Goal: Information Seeking & Learning: Compare options

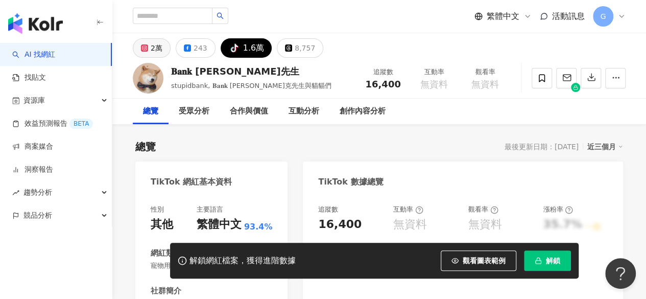
click at [167, 46] on button "2萬" at bounding box center [152, 47] width 38 height 19
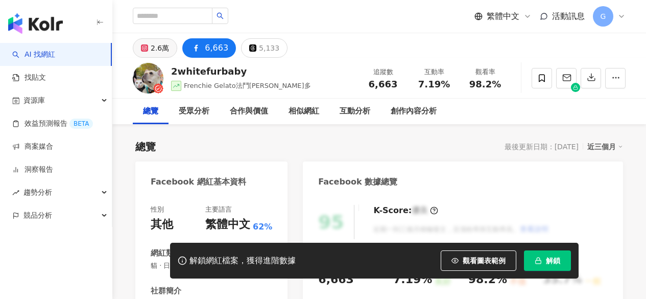
click at [146, 53] on button "2.6萬" at bounding box center [155, 47] width 44 height 19
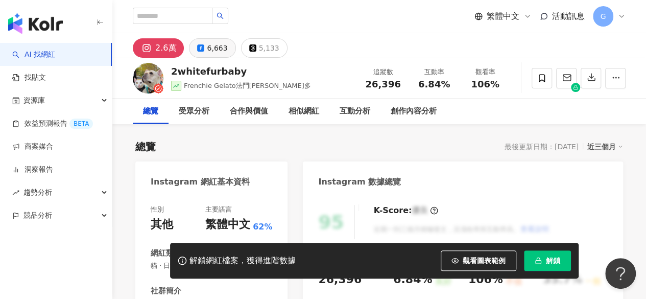
click at [205, 52] on button "6,663" at bounding box center [212, 47] width 46 height 19
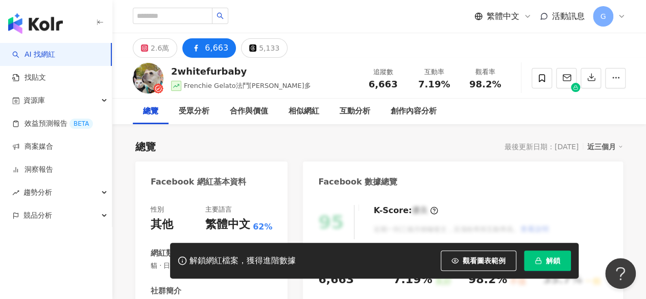
click at [212, 49] on div "6,663" at bounding box center [216, 48] width 23 height 14
click at [154, 53] on div "2.6萬" at bounding box center [160, 48] width 18 height 14
click at [160, 46] on div "2.6萬" at bounding box center [160, 48] width 18 height 14
click at [159, 46] on div "2.6萬" at bounding box center [160, 48] width 18 height 14
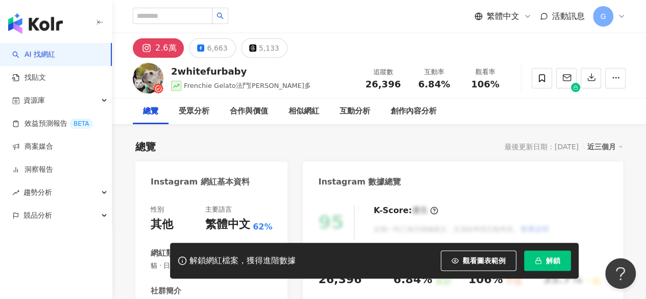
click at [488, 93] on div "2whitefurbaby Frenchie Gelato法鬥吉拉多 追蹤數 26,396 互動率 6.84% 觀看率 106%" at bounding box center [379, 78] width 534 height 40
click at [487, 87] on span "106%" at bounding box center [485, 84] width 29 height 10
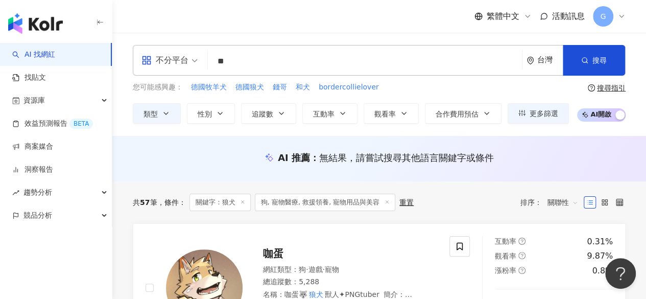
click at [489, 66] on input "**" at bounding box center [365, 61] width 306 height 19
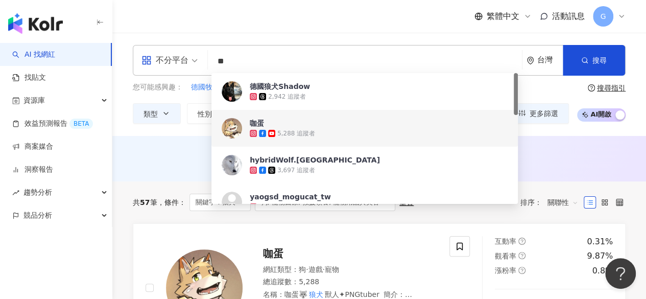
type input "*"
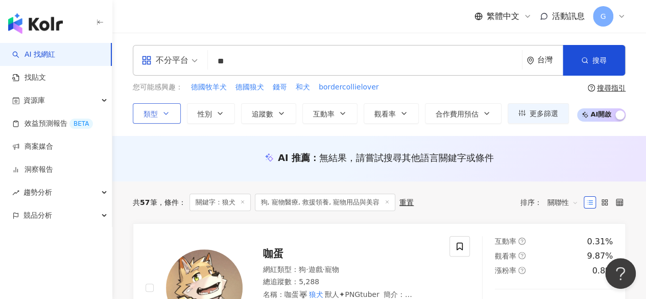
click at [167, 108] on button "類型" at bounding box center [157, 113] width 48 height 20
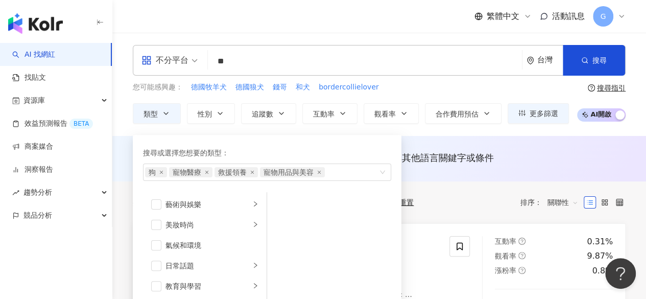
click at [251, 60] on input "**" at bounding box center [365, 61] width 306 height 19
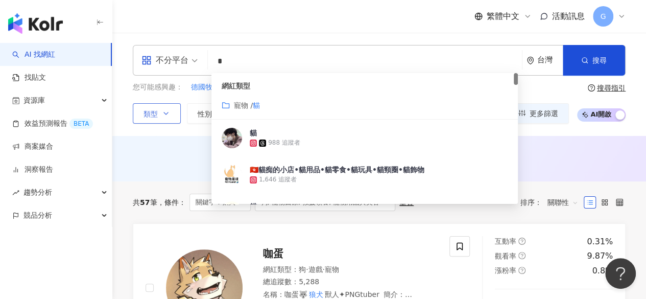
type input "*"
click at [166, 113] on icon "button" at bounding box center [166, 113] width 4 height 2
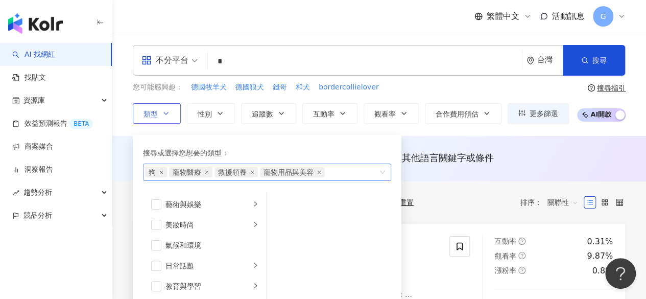
click at [159, 173] on icon "close" at bounding box center [161, 172] width 4 height 4
click at [159, 173] on span "寵物醫療" at bounding box center [163, 172] width 29 height 10
click at [185, 173] on span "寵物醫療" at bounding box center [166, 172] width 43 height 10
click at [184, 172] on icon "close" at bounding box center [183, 172] width 4 height 4
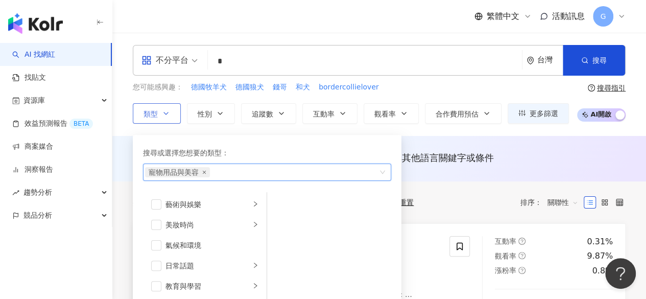
click at [204, 172] on icon "close" at bounding box center [204, 172] width 4 height 4
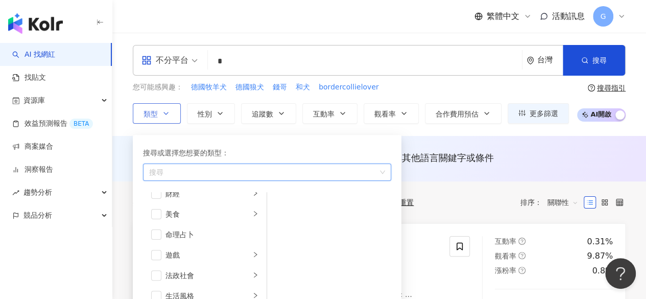
scroll to position [255, 0]
click at [177, 229] on div "寵物" at bounding box center [207, 234] width 85 height 11
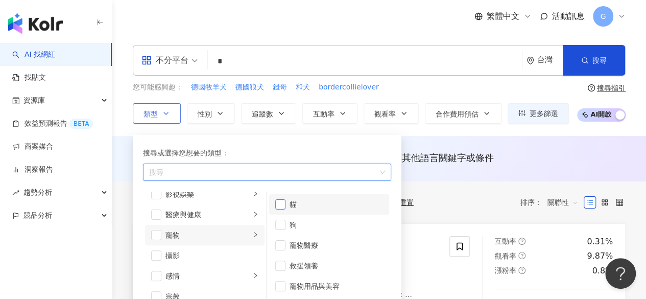
click at [282, 201] on span "button" at bounding box center [280, 204] width 10 height 10
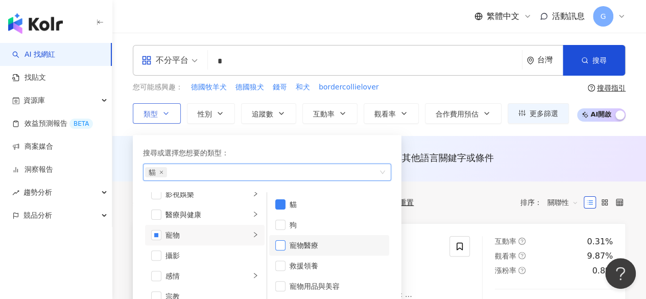
click at [283, 240] on span "button" at bounding box center [280, 245] width 10 height 10
click at [282, 265] on span "button" at bounding box center [280, 265] width 10 height 10
click at [282, 288] on span "button" at bounding box center [280, 286] width 10 height 10
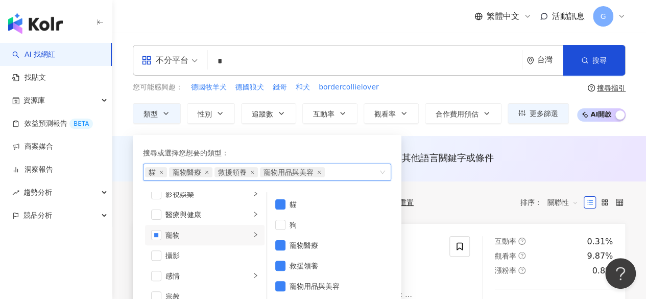
click at [319, 174] on span "寵物用品與美容" at bounding box center [292, 172] width 65 height 10
click at [318, 171] on icon "close" at bounding box center [319, 172] width 4 height 4
click at [251, 173] on icon "close" at bounding box center [252, 172] width 4 height 4
click at [206, 173] on icon "close" at bounding box center [207, 172] width 4 height 4
click at [256, 61] on input "*" at bounding box center [365, 61] width 306 height 19
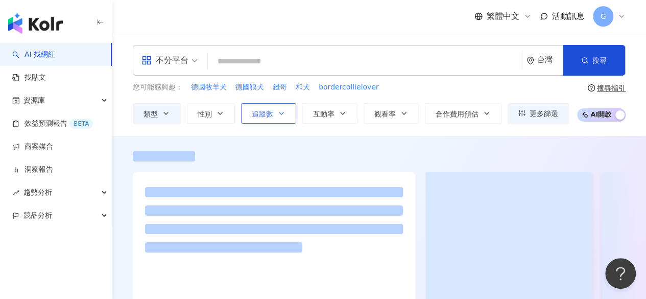
click at [271, 118] on button "追蹤數" at bounding box center [268, 113] width 55 height 20
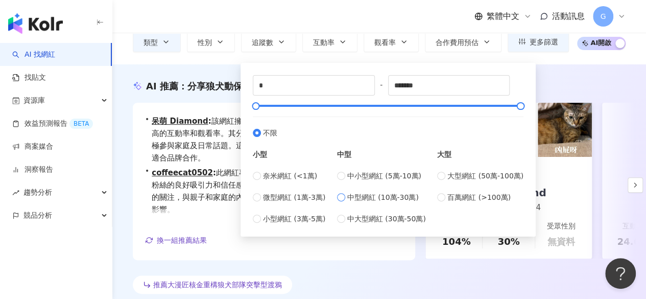
scroll to position [102, 0]
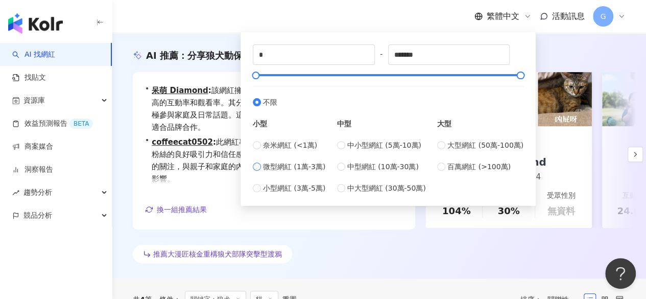
click at [300, 168] on span "微型網紅 (1萬-3萬)" at bounding box center [294, 166] width 62 height 11
type input "*****"
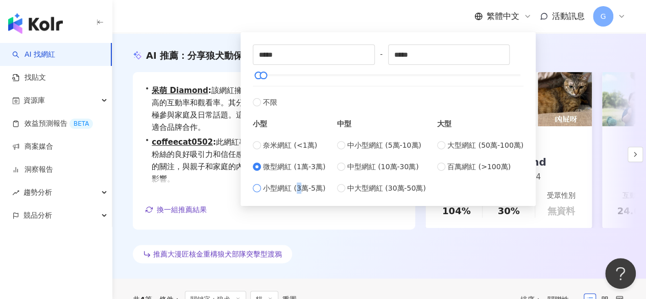
click at [298, 185] on span "小型網紅 (3萬-5萬)" at bounding box center [294, 187] width 62 height 11
click at [271, 188] on span "小型網紅 (3萬-5萬)" at bounding box center [294, 187] width 62 height 11
type input "*****"
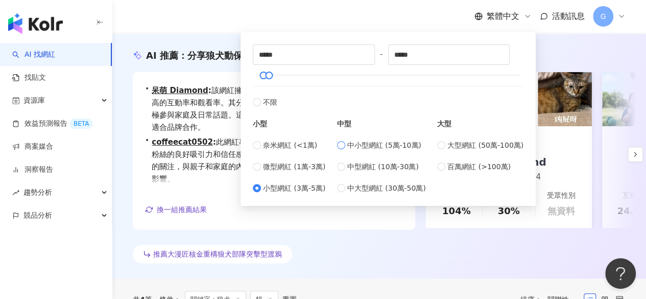
type input "*****"
click at [276, 184] on span "小型網紅 (3萬-5萬)" at bounding box center [294, 187] width 62 height 11
type input "*****"
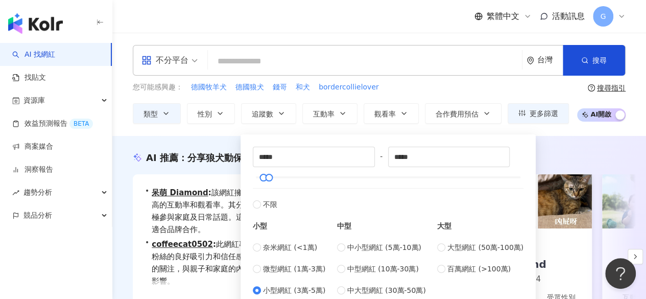
scroll to position [51, 0]
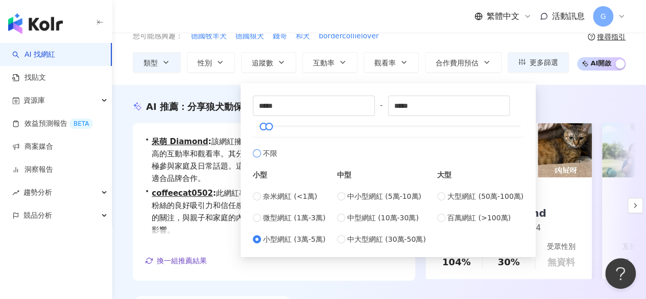
click at [263, 152] on span "不限" at bounding box center [270, 153] width 14 height 11
type input "*"
type input "*******"
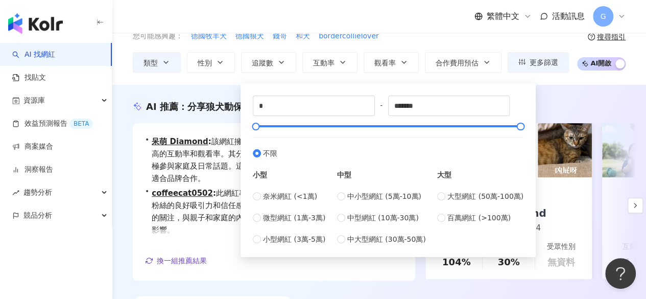
click at [311, 73] on div "不分平台 台灣 搜尋 customizedTag 網紅類型 寵物 / 貓 貓 988 追蹤者 🇭🇰貓痴的小店•貓用品•貓零食•貓玩具•貓頸圈•貓飾物 1,64…" at bounding box center [379, 33] width 534 height 103
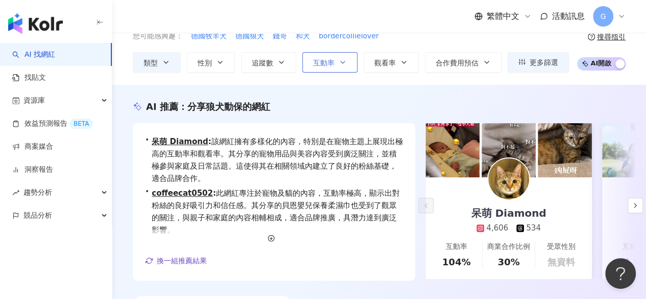
click at [320, 68] on button "互動率" at bounding box center [329, 62] width 55 height 20
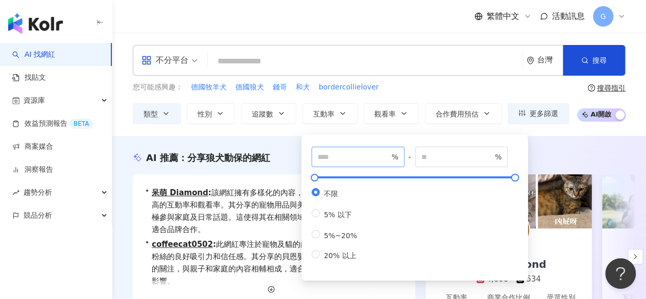
click at [340, 162] on span "%" at bounding box center [357, 157] width 93 height 20
type input "*"
click at [434, 156] on input "number" at bounding box center [456, 156] width 71 height 11
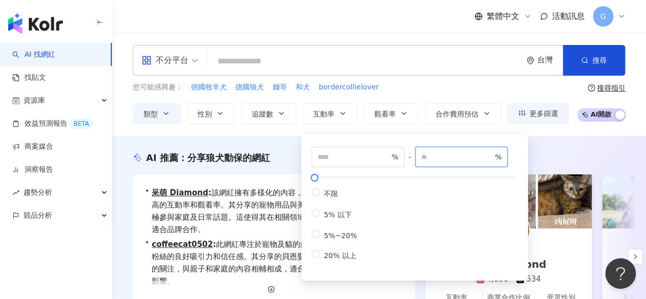
drag, startPoint x: 437, startPoint y: 155, endPoint x: 422, endPoint y: 156, distance: 15.4
click at [422, 156] on span "* %" at bounding box center [461, 157] width 93 height 20
type input "*"
click at [406, 89] on div "您可能感興趣： 德國牧羊犬 德國狼犬 錢哥 和犬 bordercollielover" at bounding box center [351, 87] width 436 height 11
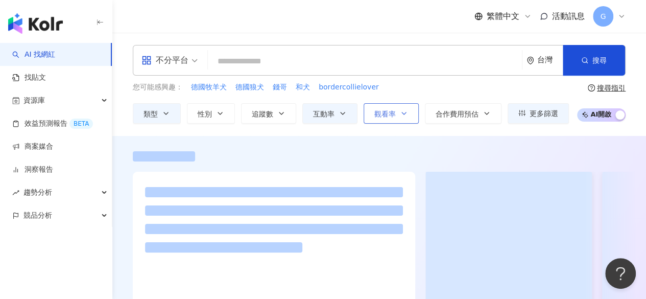
click at [395, 116] on button "觀看率" at bounding box center [391, 113] width 55 height 20
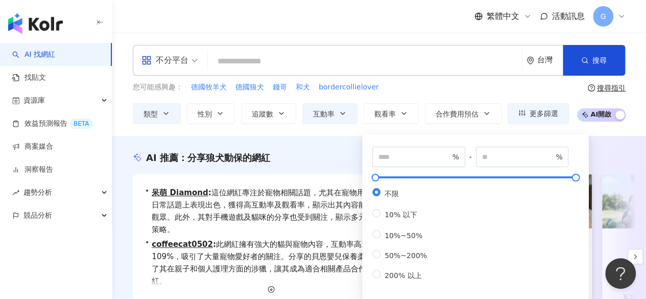
drag, startPoint x: 168, startPoint y: 12, endPoint x: 192, endPoint y: 22, distance: 26.1
click at [168, 12] on div "繁體中文 活動訊息 G" at bounding box center [379, 16] width 493 height 33
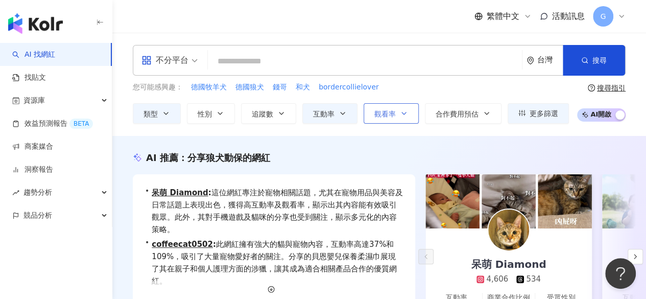
click at [392, 116] on span "觀看率" at bounding box center [384, 114] width 21 height 8
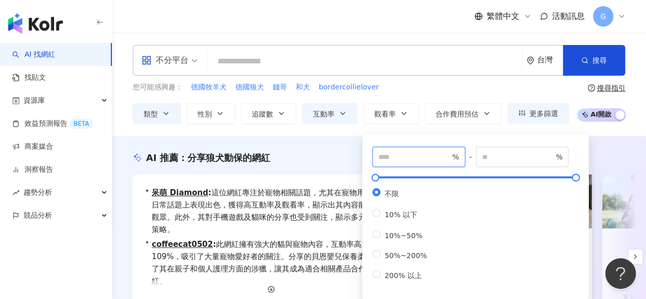
click at [413, 153] on input "number" at bounding box center [413, 156] width 71 height 11
type input "**"
click at [402, 91] on div "您可能感興趣： 德國牧羊犬 德國狼犬 錢哥 和犬 bordercollielover" at bounding box center [351, 87] width 436 height 11
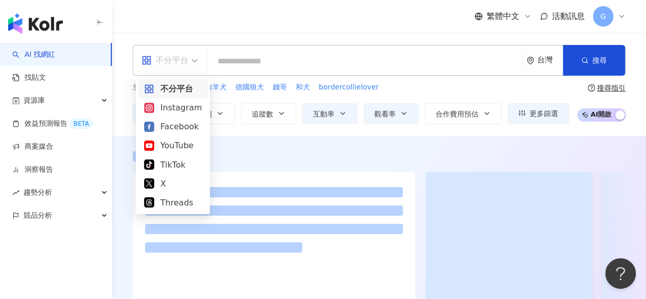
click at [158, 63] on div "不分平台" at bounding box center [164, 60] width 47 height 16
click at [178, 108] on div "Instagram" at bounding box center [173, 107] width 58 height 13
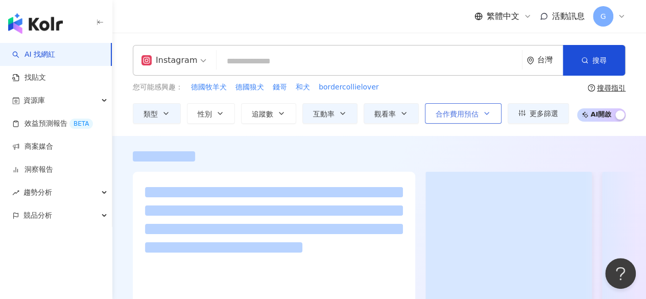
click at [457, 117] on span "合作費用預估" at bounding box center [457, 114] width 43 height 8
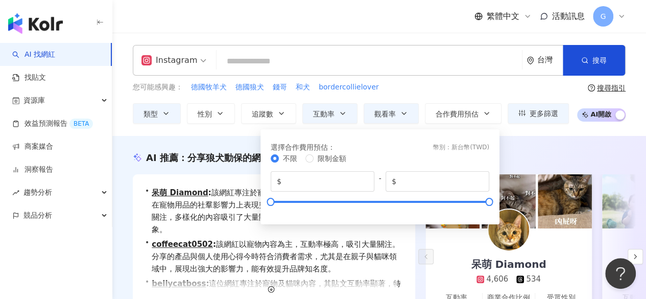
click at [419, 89] on div "您可能感興趣： 德國牧羊犬 德國狼犬 錢哥 和犬 bordercollielover" at bounding box center [351, 87] width 436 height 11
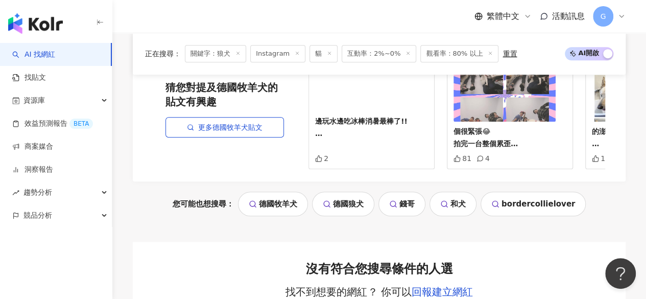
scroll to position [511, 0]
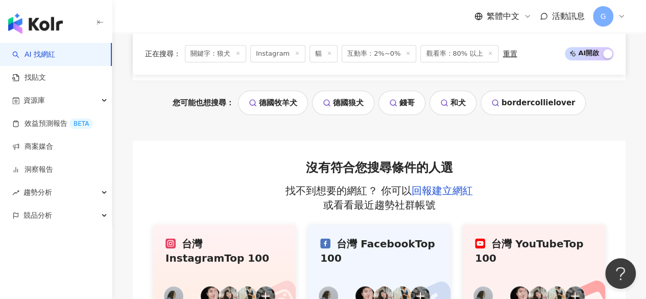
click at [237, 54] on icon at bounding box center [237, 53] width 5 height 5
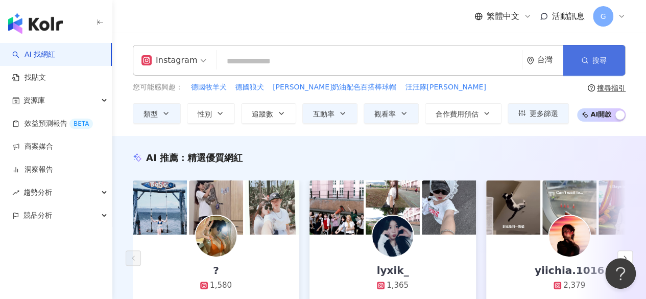
click at [591, 61] on button "搜尋" at bounding box center [594, 60] width 62 height 31
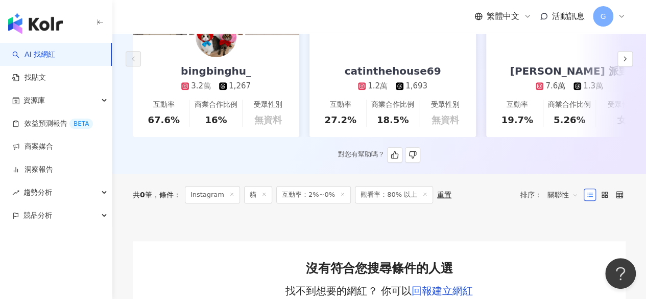
scroll to position [204, 0]
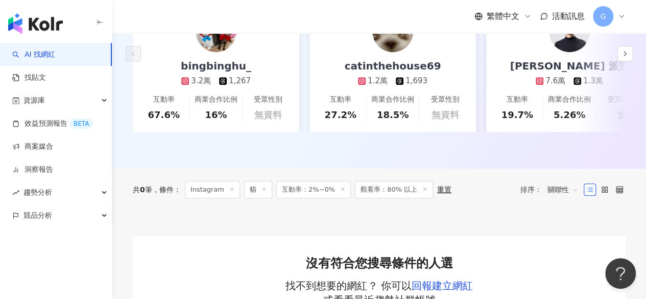
click at [231, 191] on icon at bounding box center [231, 188] width 5 height 5
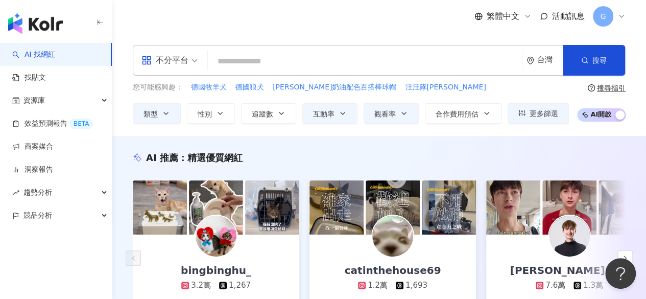
click at [270, 63] on input "search" at bounding box center [365, 61] width 306 height 19
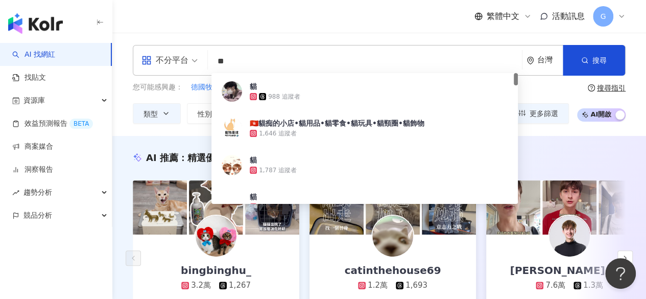
type input "*"
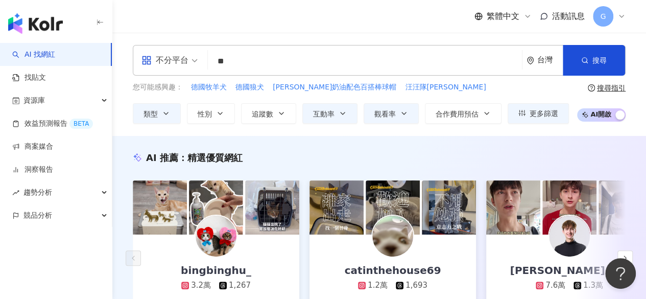
type input "*"
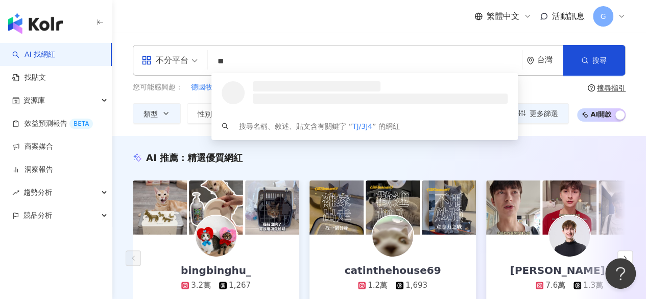
type input "*"
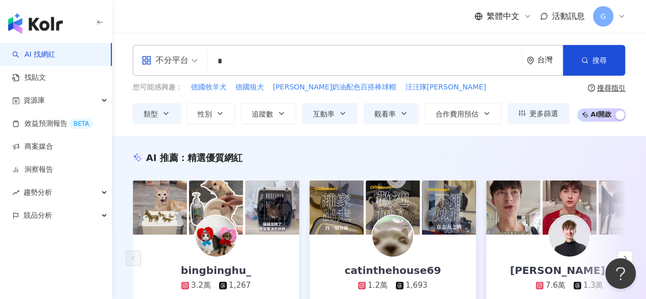
type input "*"
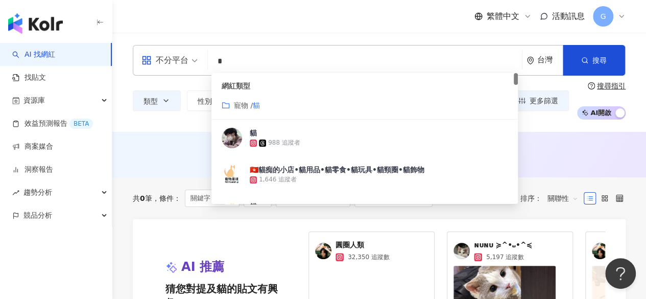
scroll to position [51, 0]
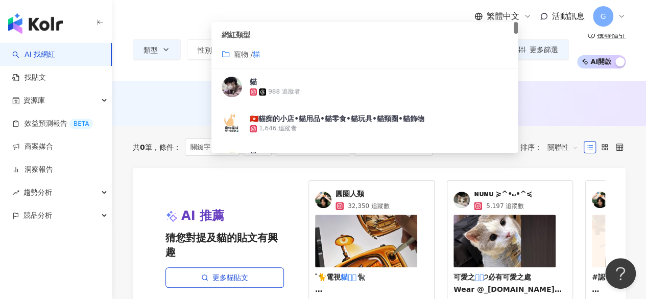
click at [168, 163] on div "共 0 筆 條件 ： 關鍵字：貓 貓 互動率：2%~0% 觀看率：80% 以上 重置 排序： 關聯性" at bounding box center [379, 147] width 493 height 42
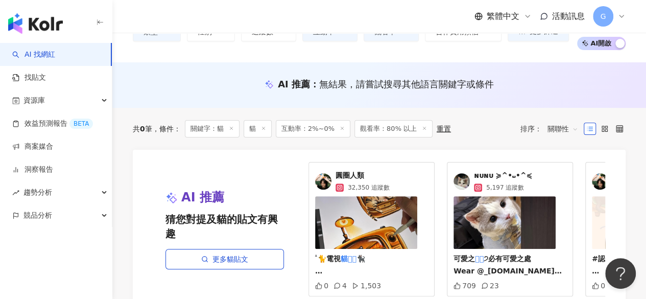
scroll to position [0, 0]
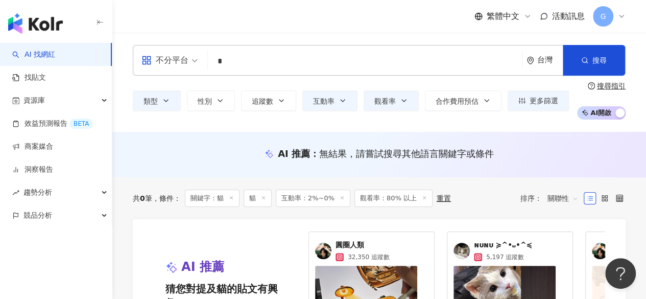
click at [323, 197] on span "互動率：2%~0%" at bounding box center [313, 197] width 75 height 17
click at [330, 108] on button "互動率" at bounding box center [329, 100] width 55 height 20
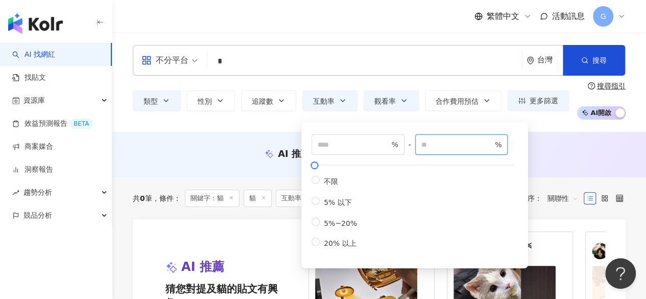
drag, startPoint x: 433, startPoint y: 144, endPoint x: 418, endPoint y: 147, distance: 14.9
click at [418, 147] on div "* % - * % 不限 5% 以下 5%~20% 20% 以上" at bounding box center [414, 191] width 206 height 114
click at [493, 143] on input "*" at bounding box center [456, 144] width 71 height 11
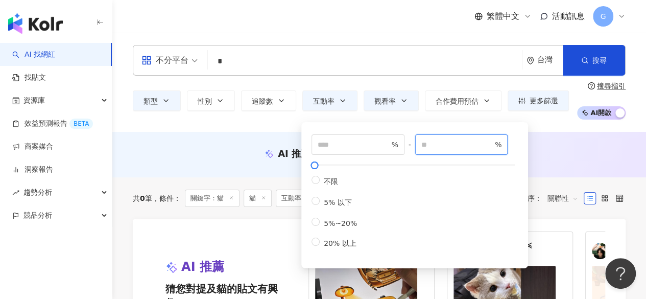
click at [493, 143] on input "*" at bounding box center [456, 144] width 71 height 11
type input "***"
click at [478, 144] on input "***" at bounding box center [456, 144] width 71 height 11
click at [525, 156] on div "* % - *** % 不限 5% 以下 5%~20% 20% 以上" at bounding box center [414, 195] width 227 height 146
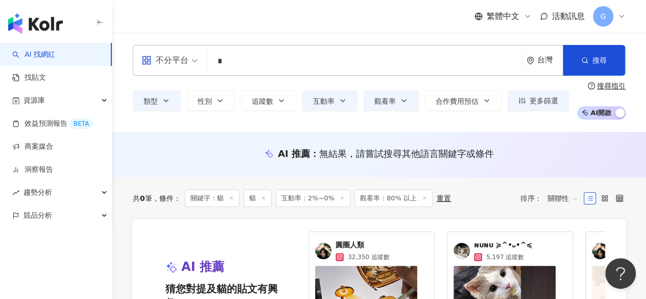
click at [547, 152] on div "AI 推薦 ： 無結果，請嘗試搜尋其他語言關鍵字或條件" at bounding box center [379, 153] width 493 height 13
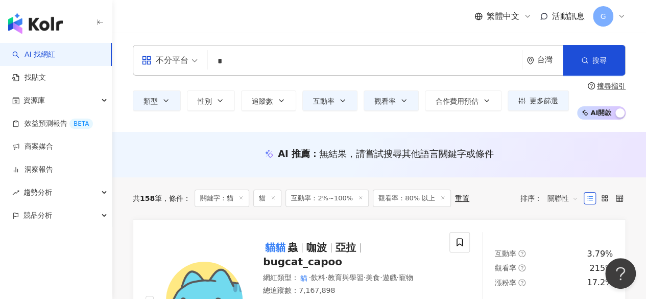
click at [273, 67] on input "*" at bounding box center [365, 61] width 306 height 19
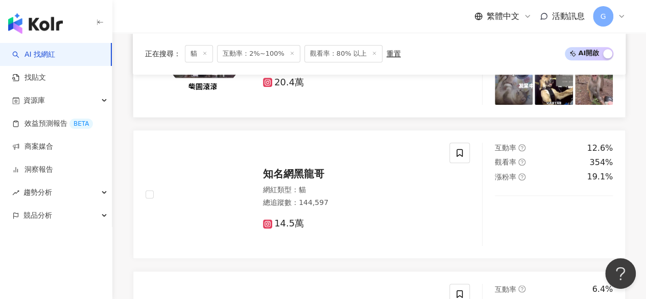
scroll to position [562, 0]
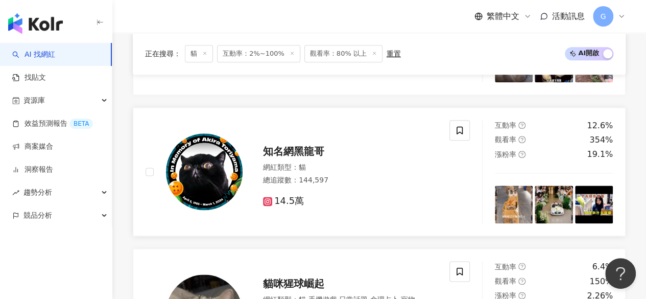
click at [201, 155] on img at bounding box center [204, 171] width 77 height 77
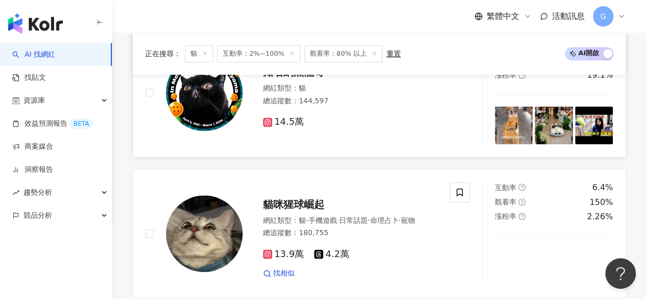
scroll to position [664, 0]
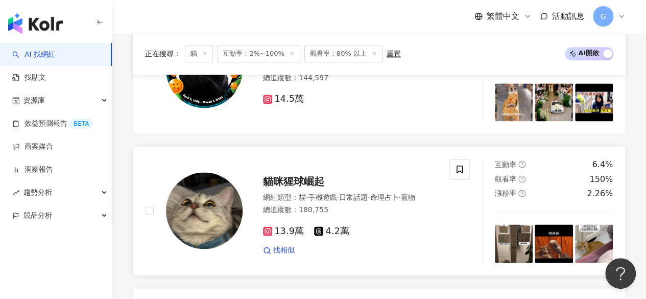
click at [302, 175] on span "貓咪猩球崛起" at bounding box center [293, 181] width 61 height 12
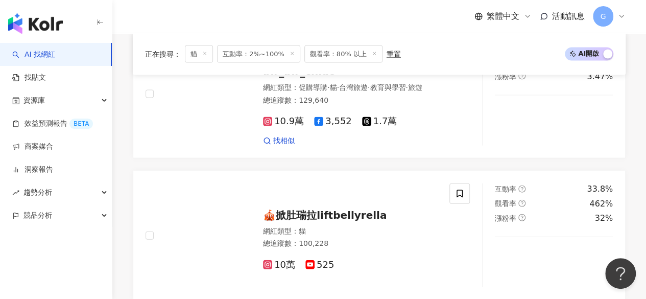
scroll to position [1072, 0]
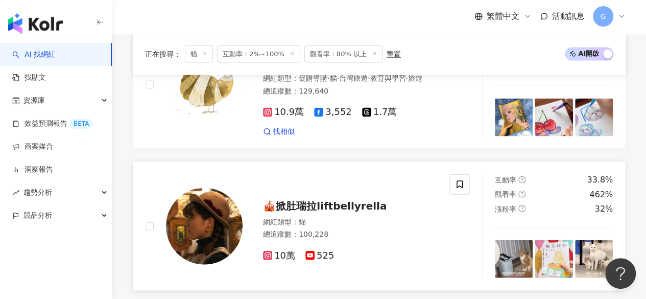
click at [319, 200] on span "🎪掀肚瑞拉liftbellyrella" at bounding box center [325, 206] width 124 height 12
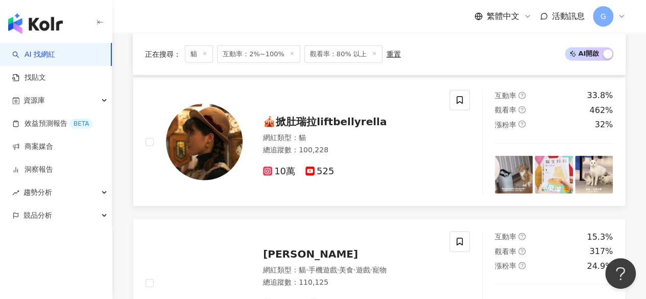
scroll to position [1276, 0]
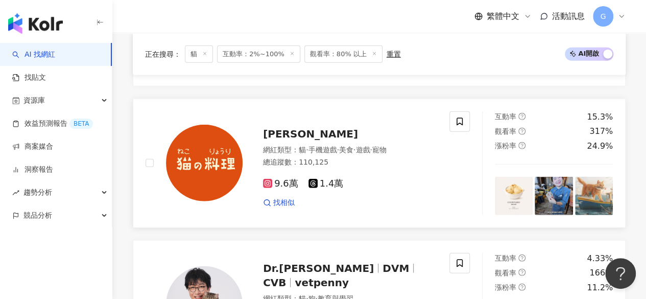
click at [268, 128] on span "陳翔" at bounding box center [310, 134] width 95 height 12
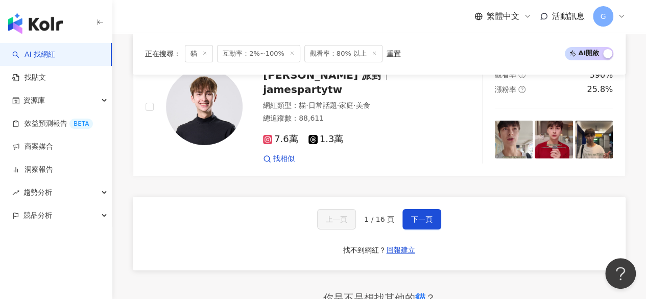
scroll to position [1787, 0]
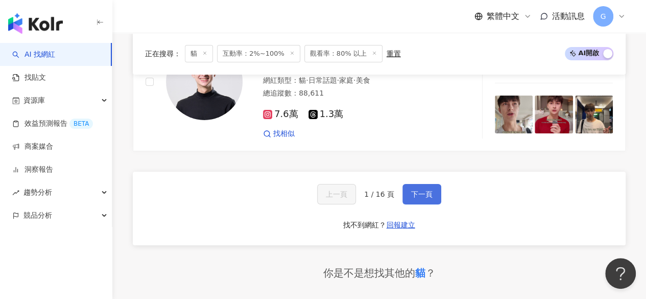
click at [406, 184] on button "下一頁" at bounding box center [421, 194] width 39 height 20
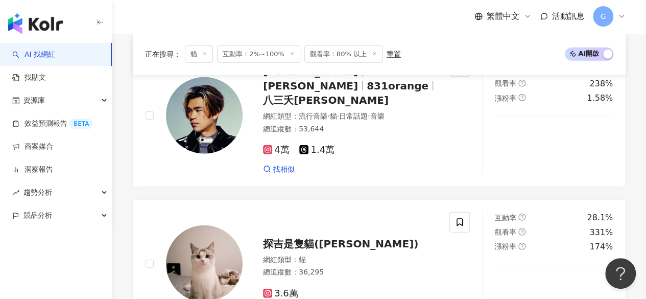
scroll to position [1368, 0]
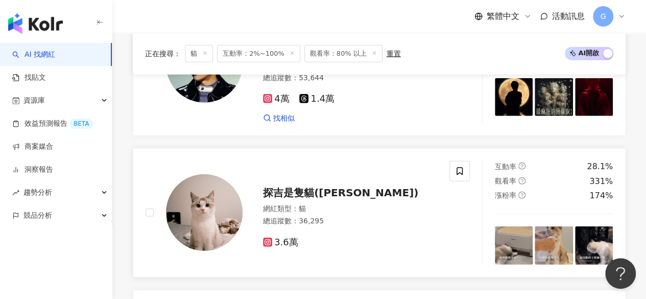
click at [220, 177] on img at bounding box center [204, 212] width 77 height 77
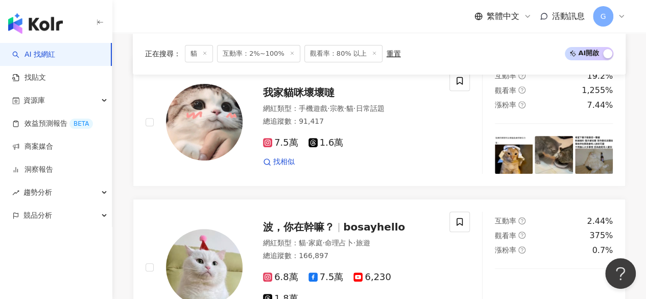
scroll to position [143, 0]
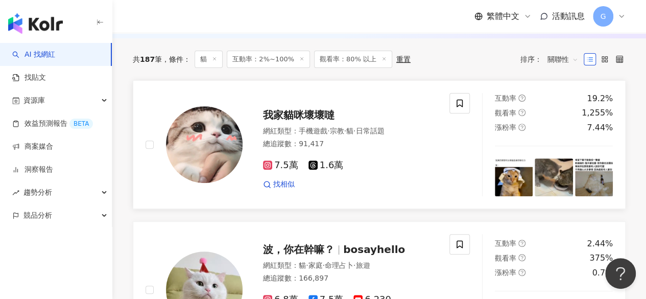
click at [300, 115] on span "我家貓咪壞壞噠" at bounding box center [298, 115] width 71 height 12
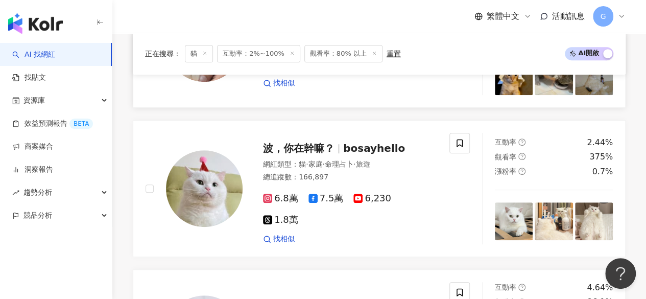
scroll to position [245, 0]
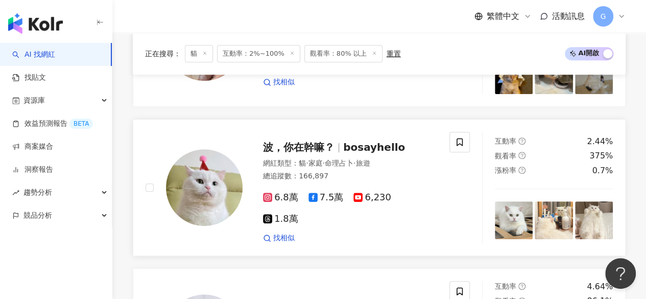
click at [336, 142] on span "波，你在幹嘛？" at bounding box center [303, 147] width 80 height 12
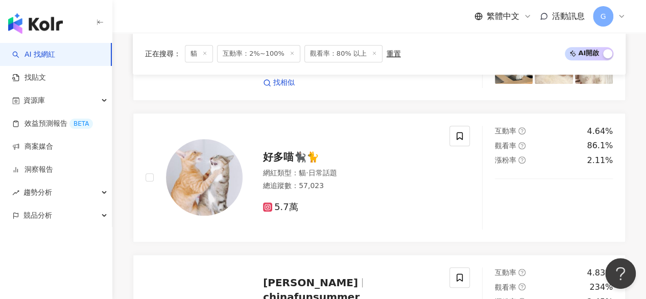
scroll to position [398, 0]
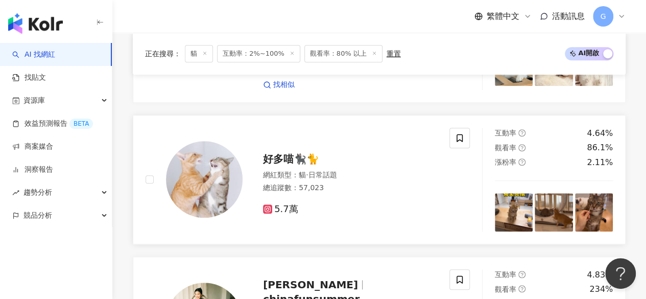
click at [283, 153] on span "好多喵🐈‍⬛🐈" at bounding box center [291, 159] width 56 height 12
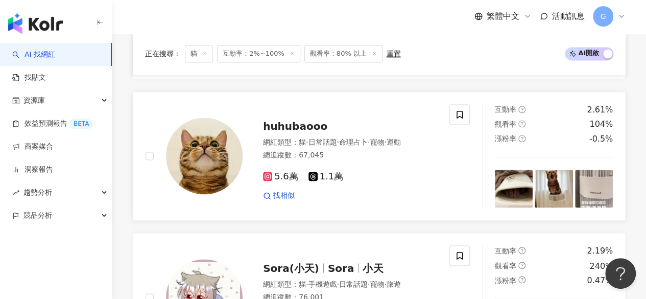
click at [293, 125] on span "huhubaooo" at bounding box center [295, 126] width 64 height 12
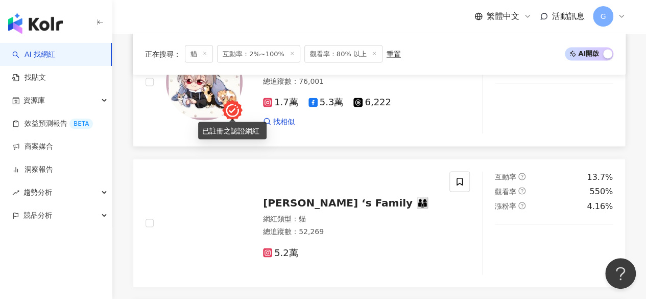
scroll to position [960, 0]
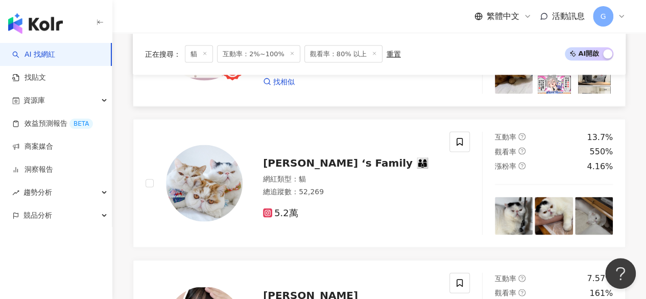
click at [223, 175] on img at bounding box center [204, 182] width 77 height 77
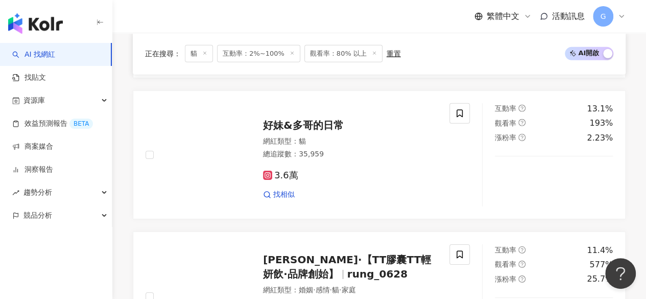
scroll to position [1573, 0]
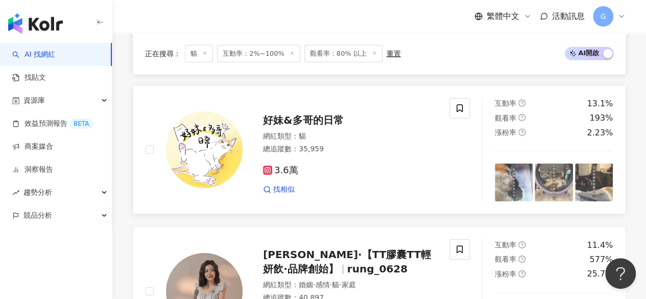
click at [296, 114] on span "好妹&多哥的日常" at bounding box center [303, 120] width 80 height 12
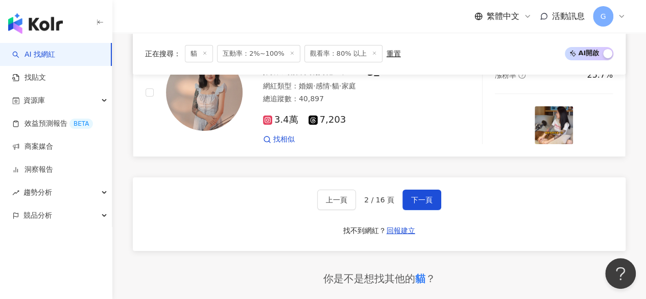
scroll to position [1777, 0]
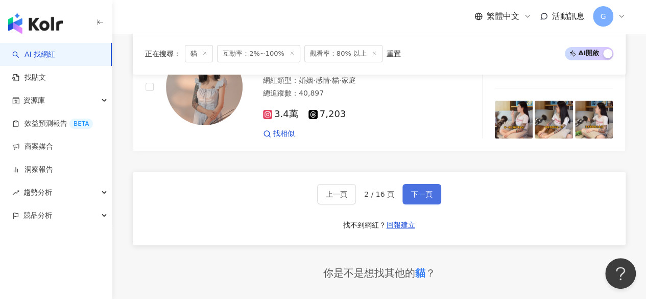
click at [418, 190] on span "下一頁" at bounding box center [421, 194] width 21 height 8
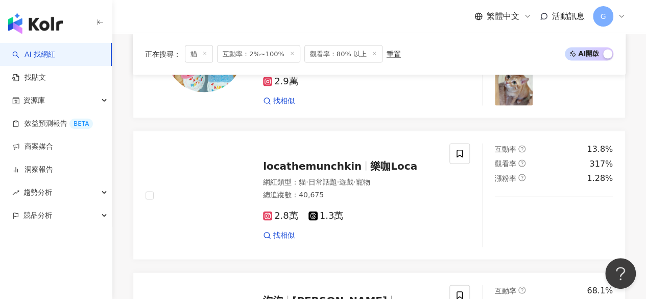
scroll to position [912, 0]
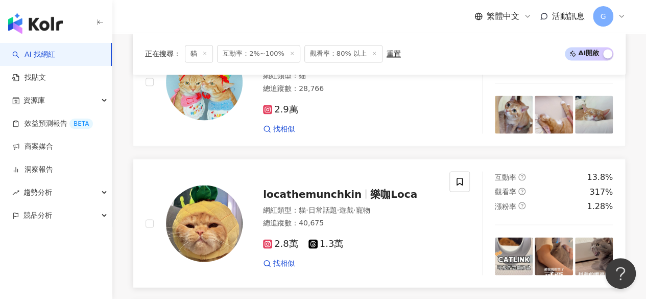
click at [323, 190] on span "locathemunchkin" at bounding box center [312, 193] width 99 height 12
click at [292, 148] on div "弐傑 網紅類型 ： 貓 · 藝術與娛樂 · 寵物 總追蹤數 ： 38,151 3.4萬 4,510 互動率 3.46% 觀看率 356% 漲粉率 -4.48%…" at bounding box center [379, 158] width 493 height 1694
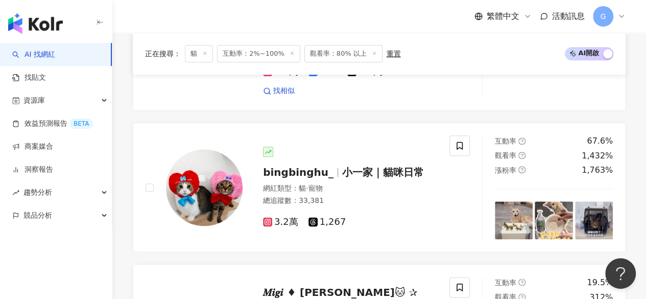
scroll to position [562, 0]
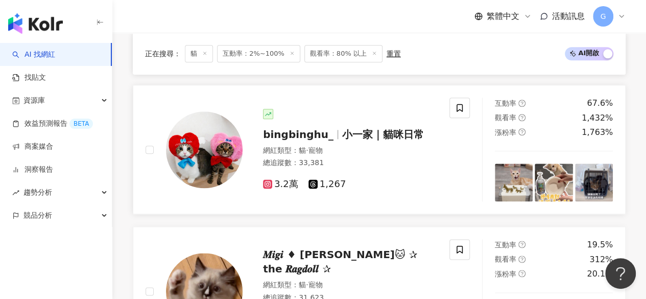
click at [298, 130] on span "bingbinghu_" at bounding box center [298, 134] width 70 height 12
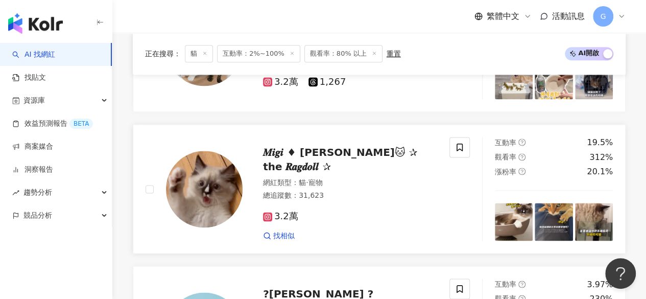
click at [324, 159] on span "𝑴𝒊𝒈𝒊 ♦ 咪吉🐱 ✰ the 𝑹𝒂𝒈𝒅𝒐𝒍𝒍 ✰" at bounding box center [340, 159] width 154 height 27
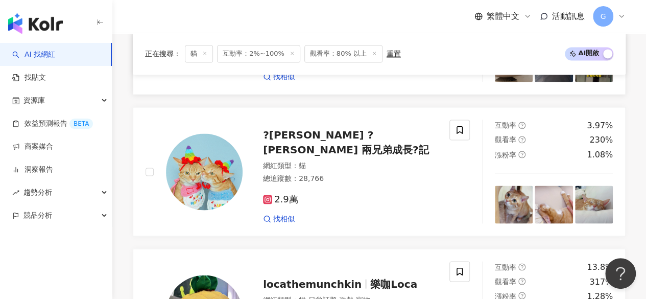
scroll to position [868, 0]
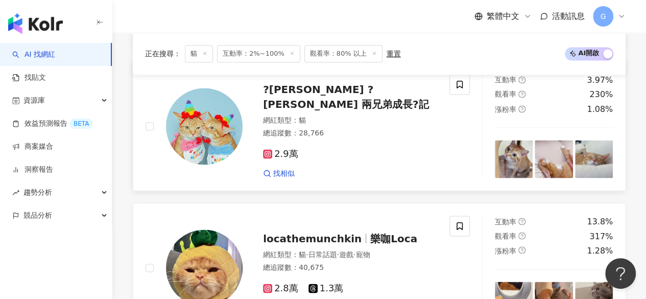
click at [295, 100] on span "?Owen ?Ollie 兩兄弟成長?記" at bounding box center [346, 96] width 166 height 27
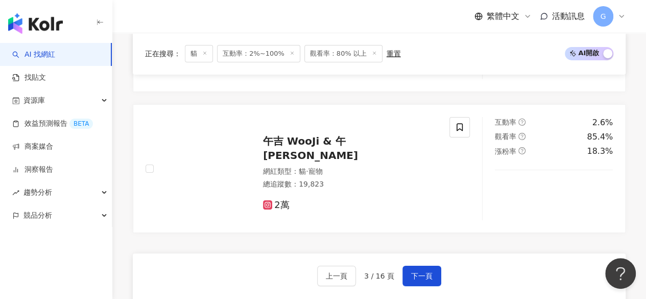
scroll to position [1685, 0]
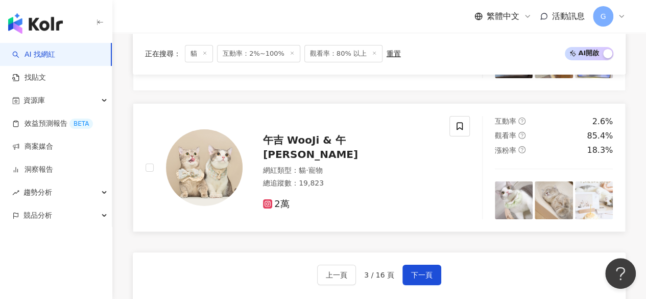
click at [297, 144] on span "午吉 WooJi & 午妮 WooNi" at bounding box center [310, 147] width 95 height 27
click at [415, 178] on div "總追蹤數 ： 19,823" at bounding box center [350, 183] width 174 height 10
drag, startPoint x: 418, startPoint y: 258, endPoint x: 422, endPoint y: 268, distance: 11.0
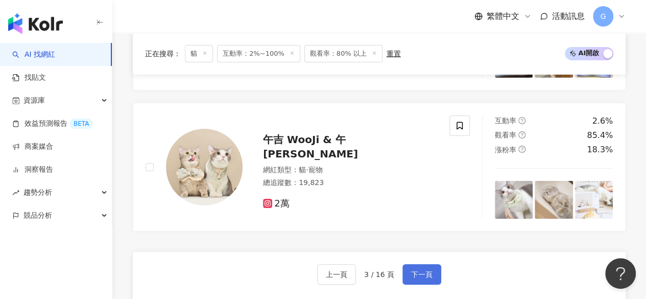
scroll to position [1685, 0]
click at [417, 271] on span "下一頁" at bounding box center [421, 275] width 21 height 8
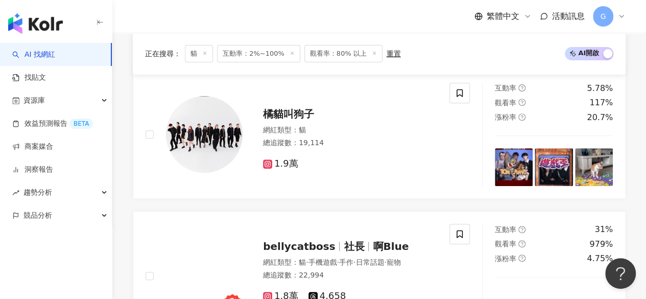
scroll to position [204, 0]
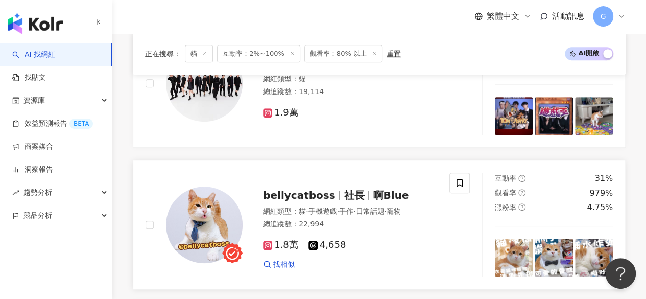
click at [353, 198] on span "社長" at bounding box center [354, 195] width 20 height 12
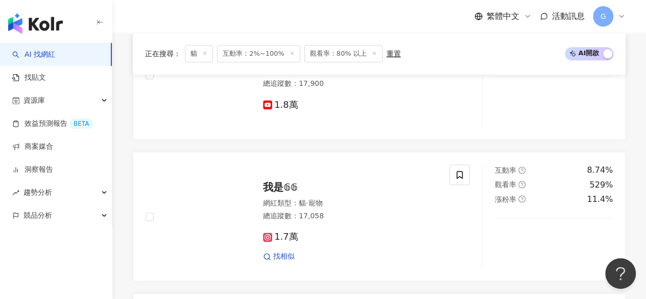
scroll to position [511, 0]
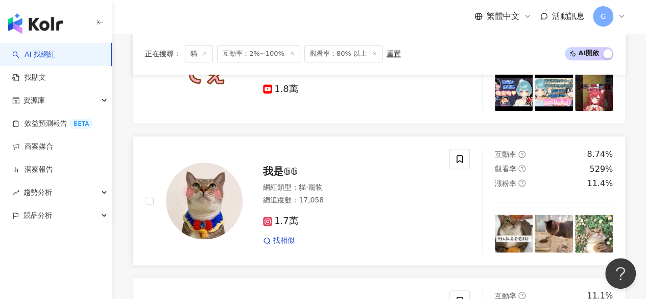
click at [282, 166] on span "我是𝟞𝟞" at bounding box center [280, 171] width 35 height 12
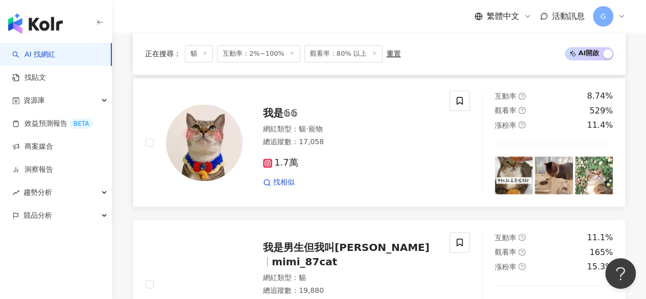
scroll to position [613, 0]
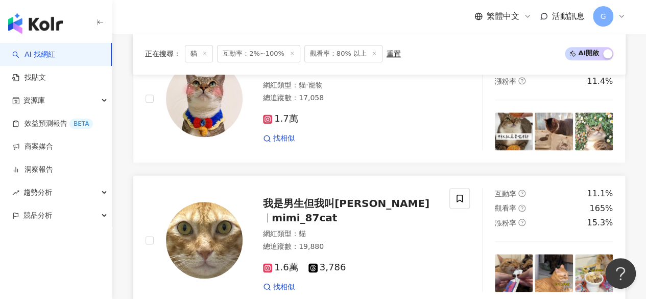
click at [343, 204] on span "我是男生但我叫咪咪" at bounding box center [346, 203] width 166 height 12
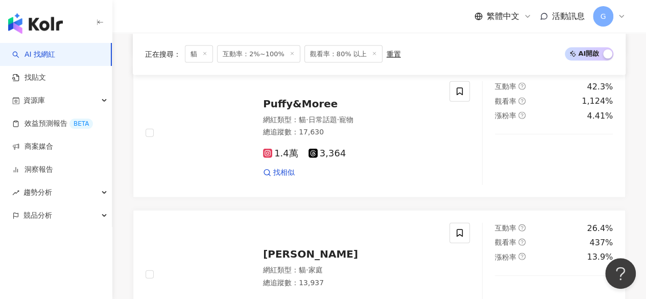
scroll to position [1123, 0]
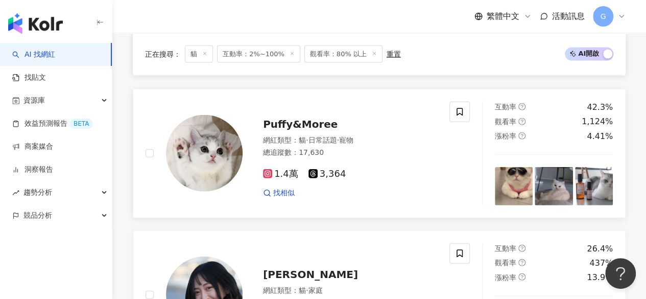
click at [296, 119] on span "Puffy&Moree" at bounding box center [300, 124] width 75 height 12
click at [230, 230] on link "舒舒 Sophia 網紅類型 ： 貓 · 家庭 總追蹤數 ： 13,937 1.4萬 互動率 26.4% 觀看率 437% 漲粉率 13.9%" at bounding box center [379, 294] width 493 height 129
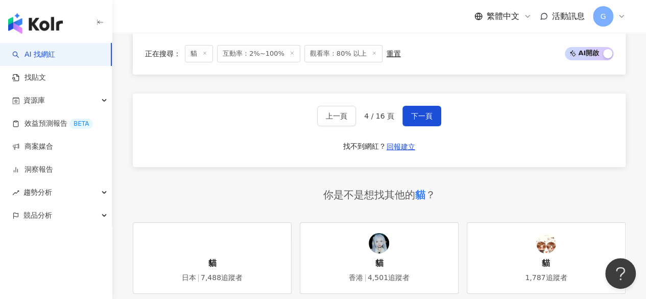
scroll to position [1838, 0]
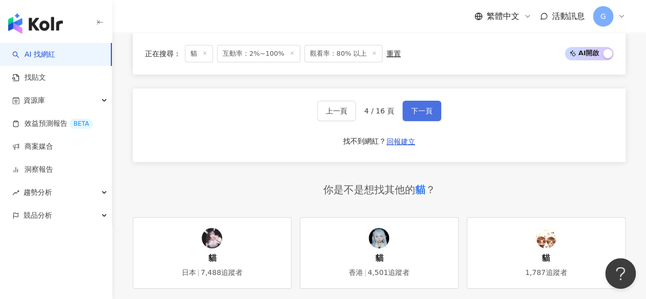
click at [415, 107] on span "下一頁" at bounding box center [421, 111] width 21 height 8
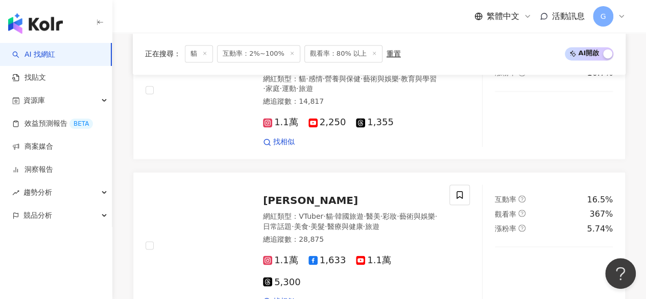
scroll to position [1875, 0]
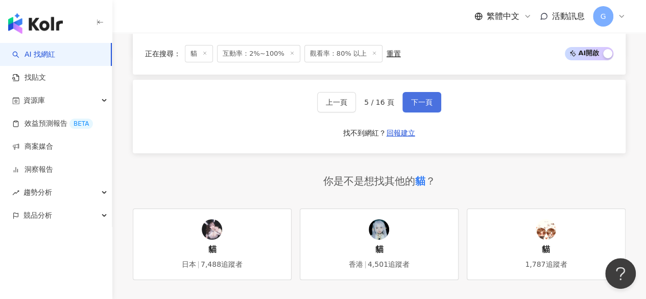
click at [415, 102] on span "下一頁" at bounding box center [421, 102] width 21 height 8
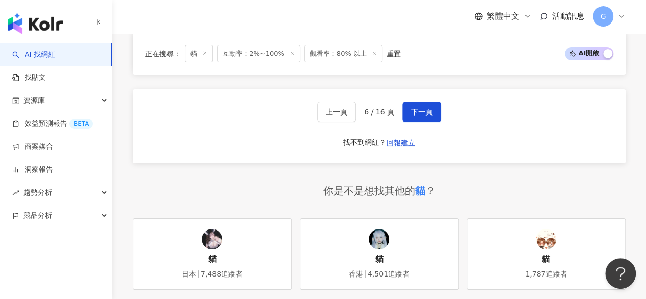
scroll to position [1755, 0]
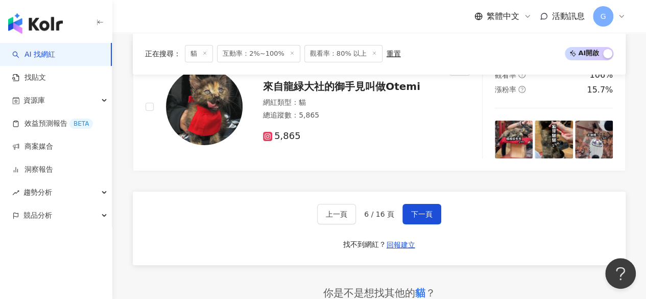
click at [365, 209] on div "上一頁 6 / 16 頁 下一頁" at bounding box center [379, 214] width 124 height 20
click at [369, 210] on span "6 / 16 頁" at bounding box center [379, 214] width 30 height 8
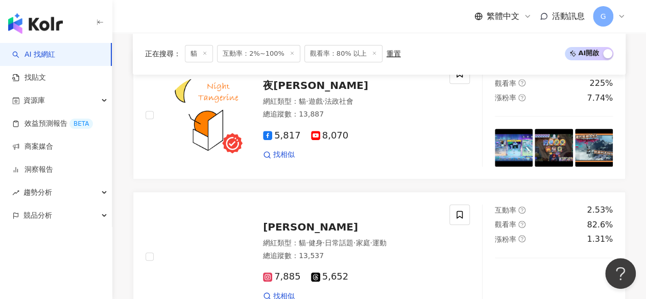
scroll to position [0, 0]
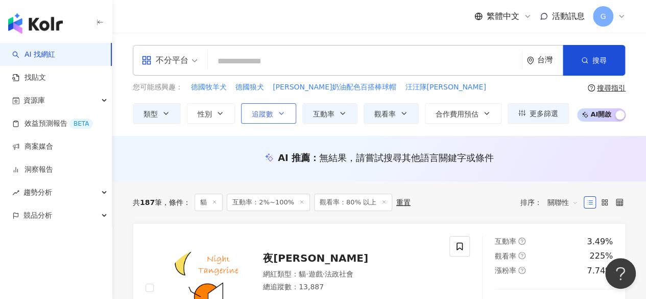
click at [282, 120] on button "追蹤數" at bounding box center [268, 113] width 55 height 20
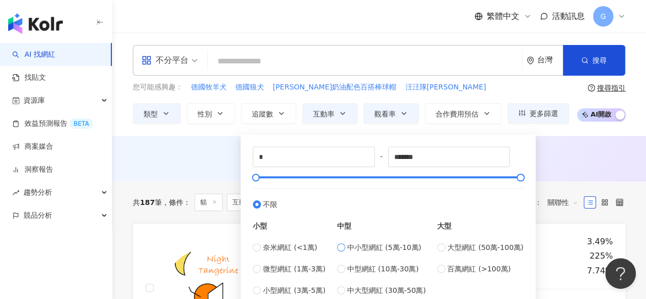
click at [349, 246] on label "中小型網紅 (5萬-10萬)" at bounding box center [381, 246] width 89 height 11
type input "*****"
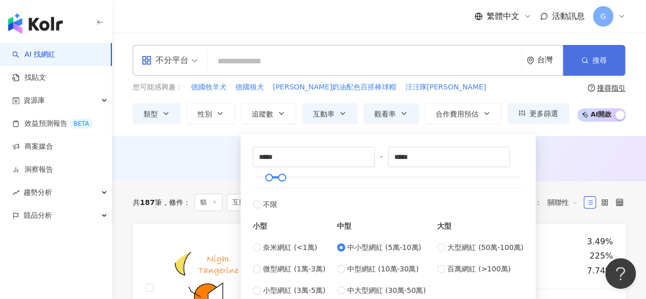
click at [592, 69] on button "搜尋" at bounding box center [594, 60] width 62 height 31
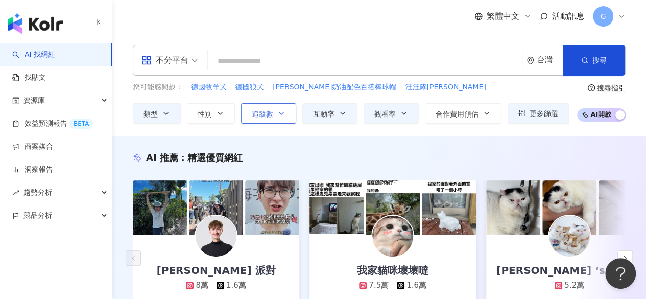
click at [275, 108] on button "追蹤數" at bounding box center [268, 113] width 55 height 20
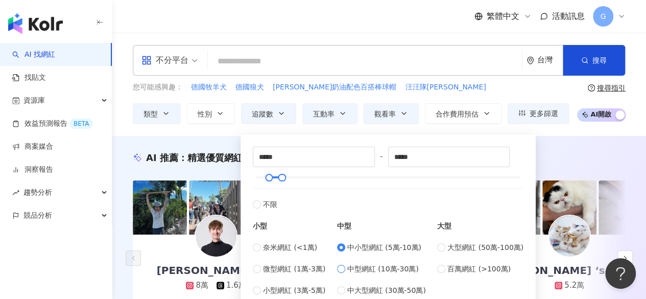
click at [376, 270] on span "中型網紅 (10萬-30萬)" at bounding box center [382, 268] width 71 height 11
type input "******"
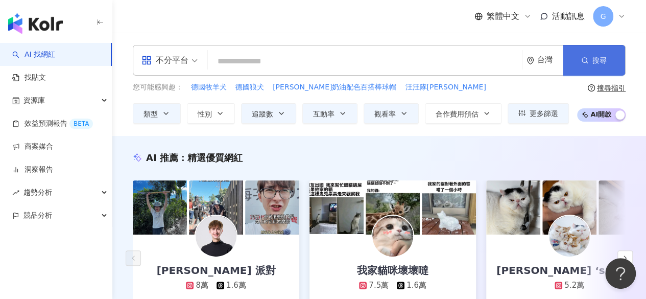
click at [579, 69] on button "搜尋" at bounding box center [594, 60] width 62 height 31
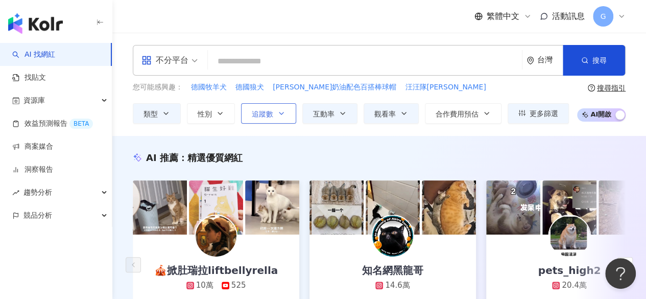
click at [279, 116] on icon "button" at bounding box center [281, 113] width 8 height 8
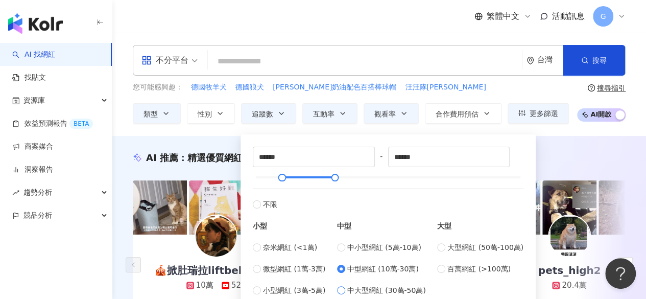
click at [363, 288] on span "中大型網紅 (30萬-50萬)" at bounding box center [386, 289] width 79 height 11
type input "******"
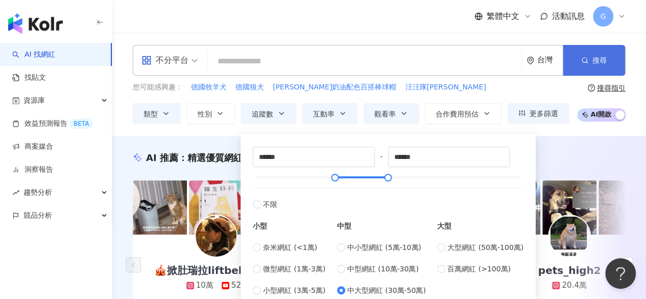
click at [574, 65] on button "搜尋" at bounding box center [594, 60] width 62 height 31
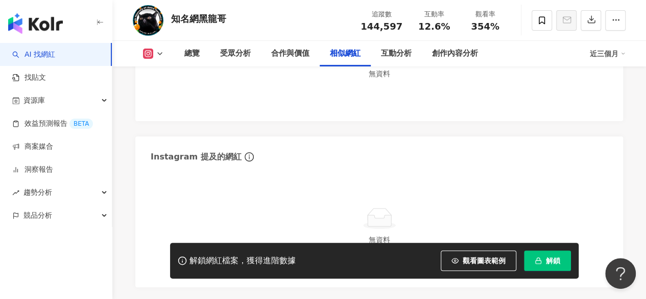
scroll to position [1787, 0]
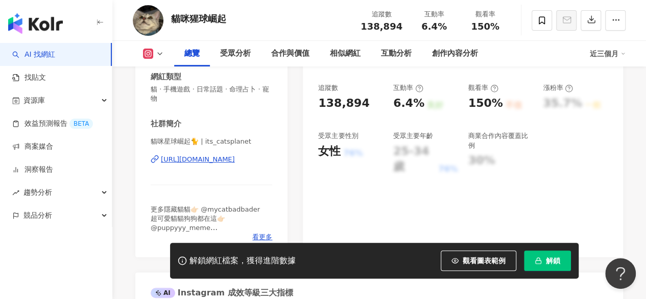
scroll to position [153, 0]
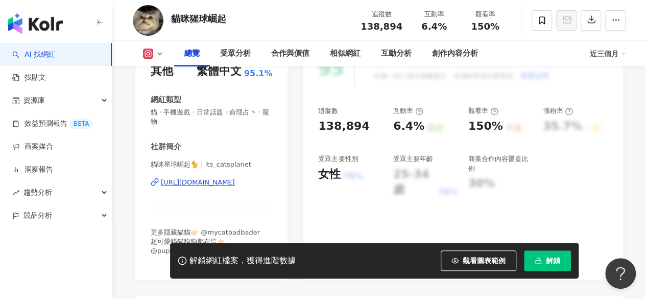
click at [235, 182] on div "[URL][DOMAIN_NAME]" at bounding box center [198, 182] width 74 height 9
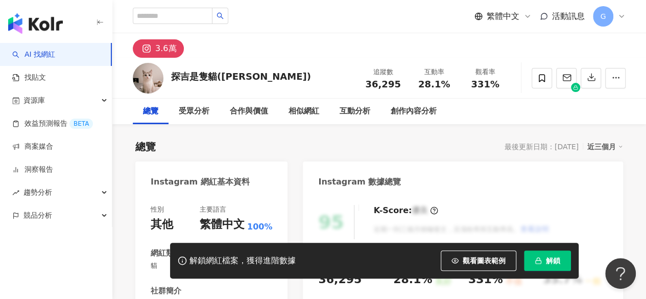
click at [283, 78] on div "探吉是隻貓(Tanji) 追蹤數 36,295 互動率 28.1% 觀看率 331%" at bounding box center [379, 78] width 534 height 40
click at [240, 146] on div "總覽 最後更新日期：2025/10/2 近三個月" at bounding box center [379, 146] width 488 height 14
drag, startPoint x: 173, startPoint y: 76, endPoint x: 215, endPoint y: 82, distance: 43.3
click at [215, 82] on div "探吉是隻貓(Tanji)" at bounding box center [241, 76] width 140 height 13
copy div "探吉是隻貓"
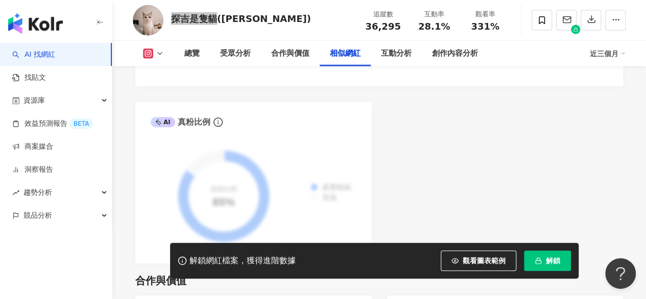
scroll to position [1685, 0]
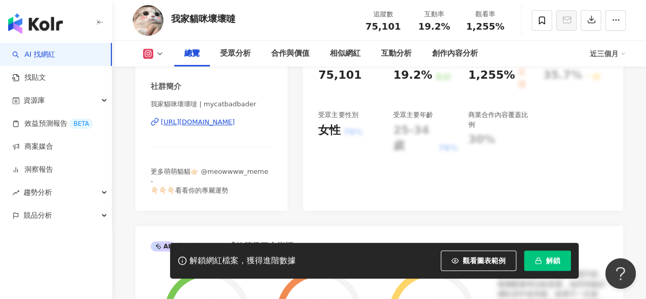
drag, startPoint x: 370, startPoint y: 47, endPoint x: 292, endPoint y: 12, distance: 85.2
click at [370, 47] on div "相似網紅" at bounding box center [345, 54] width 51 height 26
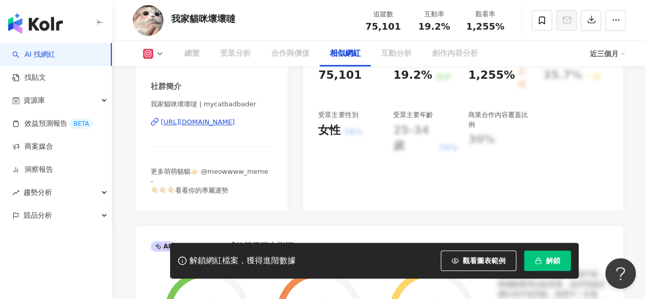
scroll to position [1652, 0]
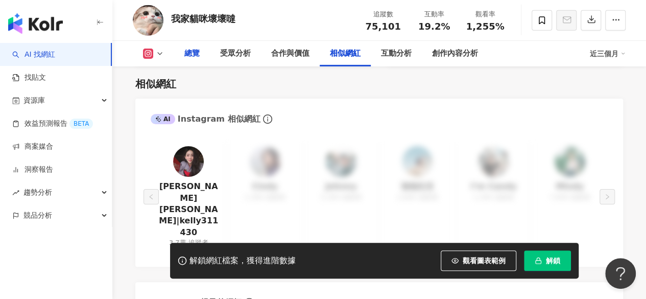
click at [195, 55] on div "總覽" at bounding box center [191, 53] width 15 height 12
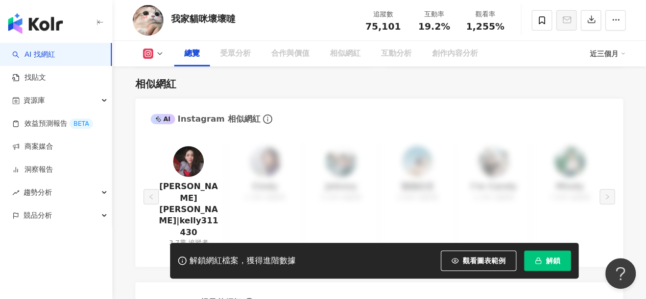
scroll to position [62, 0]
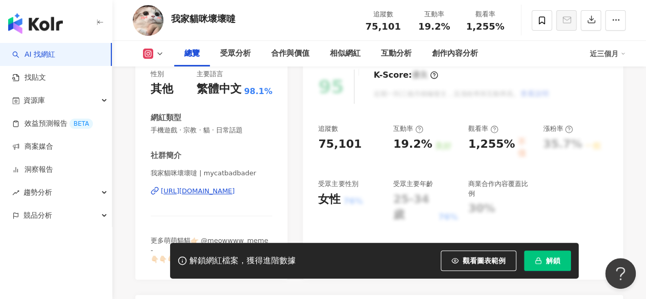
scroll to position [113, 0]
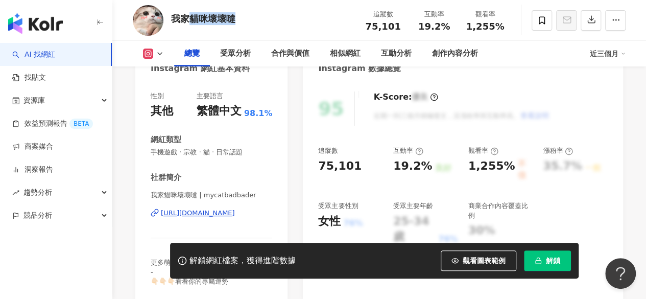
drag, startPoint x: 241, startPoint y: 18, endPoint x: 173, endPoint y: 19, distance: 68.4
click at [173, 19] on div "我家貓咪壞壞噠 追蹤數 75,101 互動率 19.2% 觀看率 1,255%" at bounding box center [379, 20] width 534 height 40
click at [173, 19] on div "我家貓咪壞壞噠" at bounding box center [203, 18] width 64 height 13
drag, startPoint x: 174, startPoint y: 20, endPoint x: 233, endPoint y: 19, distance: 59.2
click at [233, 19] on div "我家貓咪壞壞噠" at bounding box center [203, 18] width 64 height 13
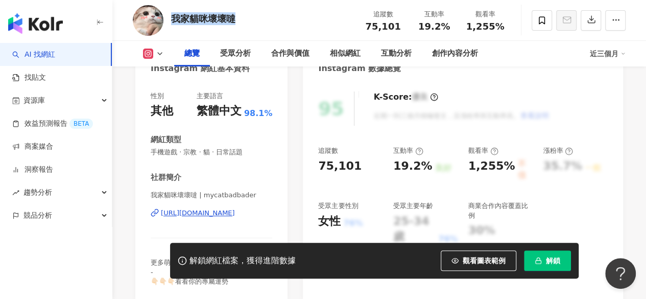
copy div "我家貓咪壞壞噠"
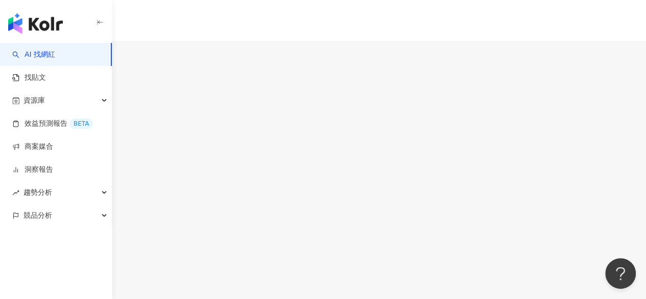
drag, startPoint x: 202, startPoint y: 86, endPoint x: 170, endPoint y: 88, distance: 32.7
click at [170, 88] on div "波，你在幹嘛？ bosayhello 追蹤數 68,020 互動率 7.89% 觀看率 256%" at bounding box center [323, 178] width 646 height 225
drag, startPoint x: 174, startPoint y: 79, endPoint x: 244, endPoint y: 91, distance: 71.5
click at [244, 91] on div "好多喵🐈‍⬛🐈 追蹤數 57,023 互動率 4.64% 觀看率 86.1%" at bounding box center [323, 174] width 646 height 217
copy div "好多喵🐈‍⬛🐈"
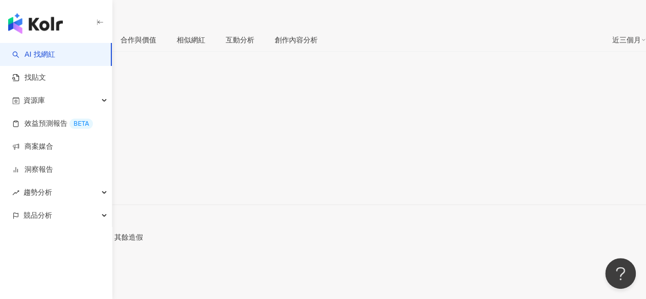
scroll to position [204, 0]
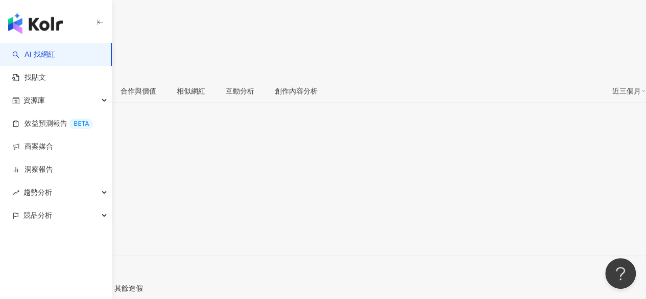
drag, startPoint x: 226, startPoint y: 104, endPoint x: 194, endPoint y: 108, distance: 32.0
click at [83, 225] on span "好多喵🐈‍⬛🐈 | nioeck113" at bounding box center [41, 229] width 83 height 8
copy span "oeck113"
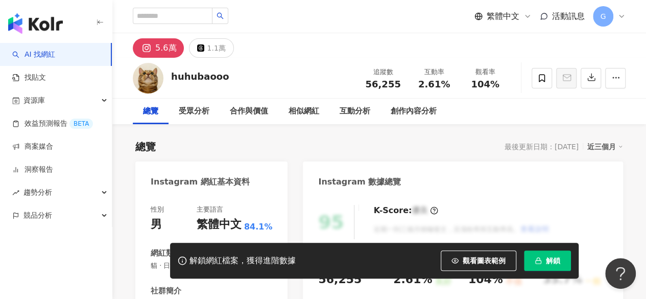
click at [274, 63] on div "huhubaooo 追蹤數 56,255 互動率 2.61% 觀看率 104%" at bounding box center [379, 78] width 534 height 40
click at [307, 62] on div "huhubaooo 追蹤數 56,255 互動率 2.61% 觀看率 104%" at bounding box center [379, 78] width 534 height 40
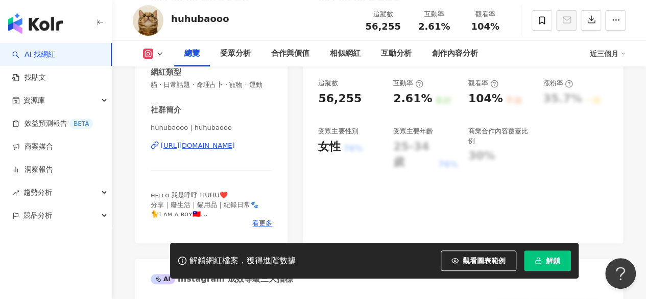
scroll to position [204, 0]
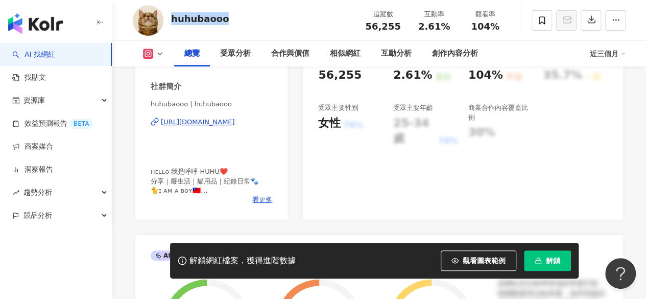
drag, startPoint x: 221, startPoint y: 19, endPoint x: 173, endPoint y: 13, distance: 48.9
click at [173, 13] on div "huhubaooo 追蹤數 56,255 互動率 2.61% 觀看率 104%" at bounding box center [379, 20] width 534 height 40
copy div "huhubaooo"
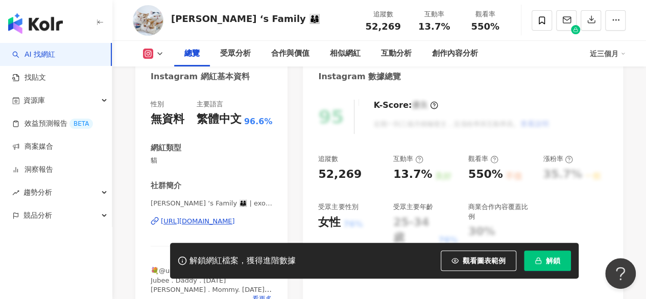
scroll to position [153, 0]
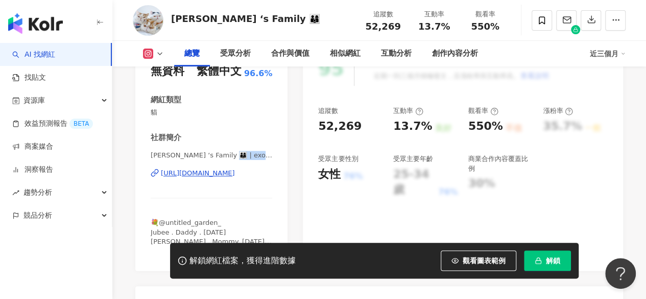
drag, startPoint x: 217, startPoint y: 155, endPoint x: 259, endPoint y: 159, distance: 41.6
click at [259, 159] on span "Jubee ‘s Family 👨‍👩‍👦 | exotic_jubeefamily" at bounding box center [212, 155] width 122 height 9
copy span "tic_jubeefami"
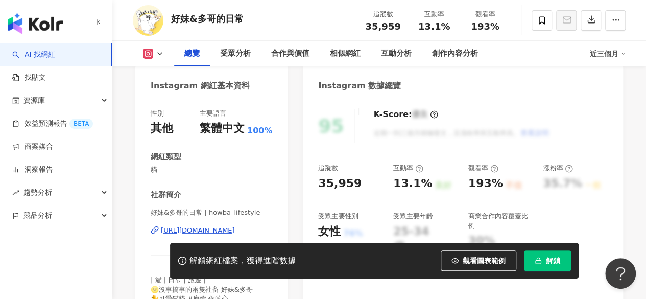
scroll to position [102, 0]
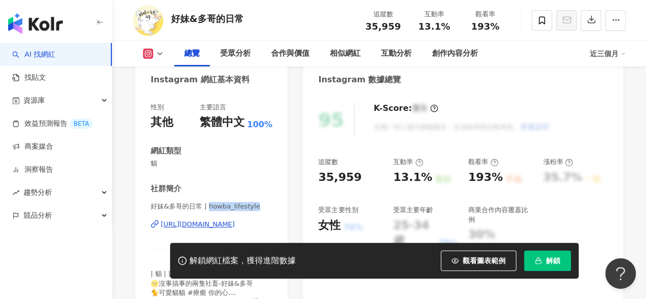
drag, startPoint x: 206, startPoint y: 205, endPoint x: 256, endPoint y: 205, distance: 49.5
click at [256, 205] on span "好妹&多哥的日常 | howba_lifestyle" at bounding box center [212, 206] width 122 height 9
copy span "howba_lifestyle"
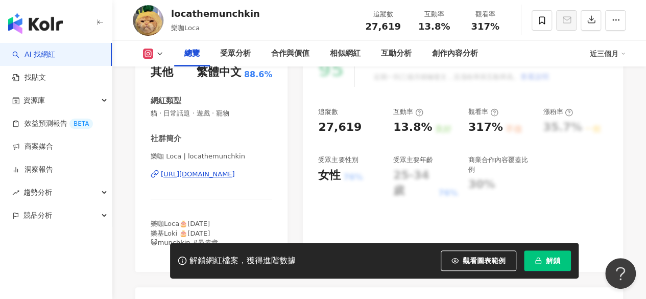
scroll to position [153, 0]
drag, startPoint x: 240, startPoint y: 156, endPoint x: 185, endPoint y: 156, distance: 55.7
click at [185, 156] on span "樂咖 Loca | locathemunchkin" at bounding box center [212, 155] width 122 height 9
copy span "locathemunchkin"
click at [151, 47] on div "總覽 受眾分析 合作與價值 相似網紅 互動分析 創作內容分析 近三個月" at bounding box center [379, 54] width 493 height 26
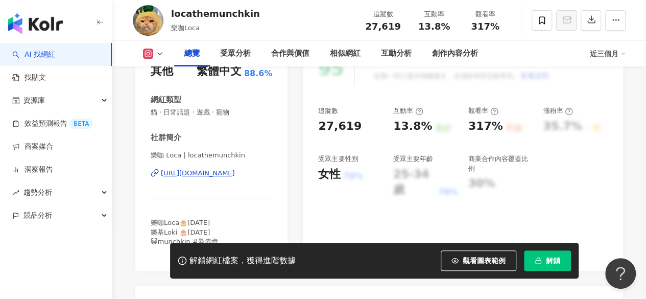
click at [157, 52] on icon at bounding box center [160, 54] width 8 height 8
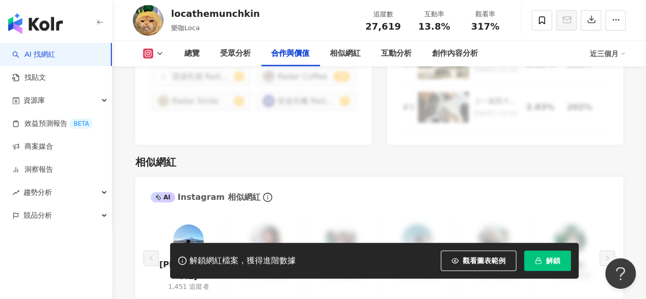
scroll to position [1634, 0]
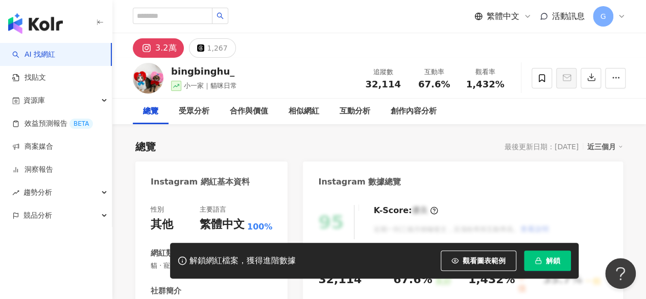
click at [254, 140] on div "總覽 最後更新日期：[DATE] 近三個月" at bounding box center [379, 146] width 488 height 14
click at [264, 147] on div "總覽 最後更新日期：[DATE] 近三個月" at bounding box center [379, 146] width 488 height 14
drag, startPoint x: 228, startPoint y: 73, endPoint x: 171, endPoint y: 75, distance: 57.2
click at [171, 75] on div "bingbinghu_ 小一家｜貓咪日常 追蹤數 32,114 互動率 67.6% 觀看率 1,432%" at bounding box center [379, 78] width 534 height 40
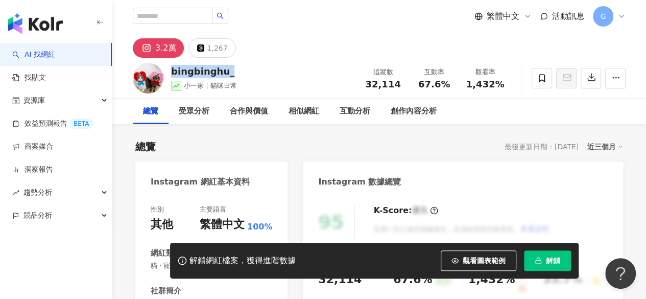
copy div "bingbinghu_"
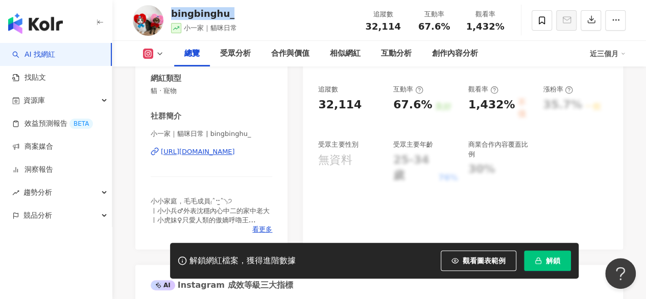
scroll to position [255, 0]
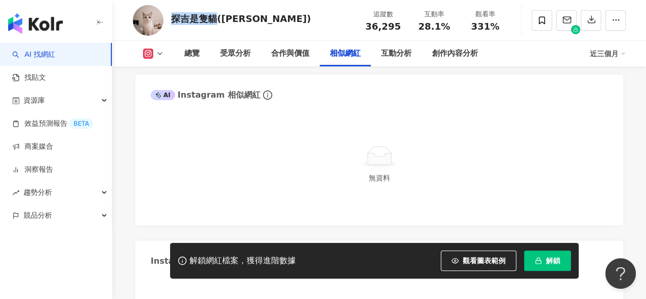
click at [151, 52] on rect at bounding box center [148, 54] width 8 height 8
click at [156, 57] on icon at bounding box center [160, 54] width 8 height 8
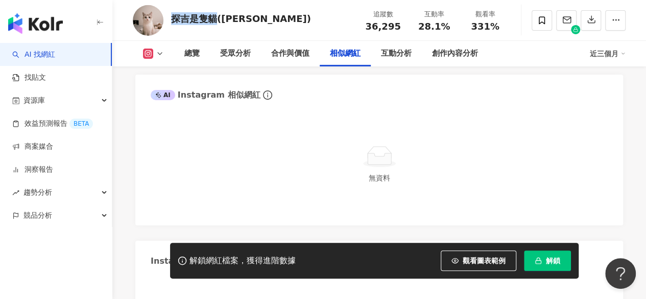
click at [55, 50] on link "AI 找網紅" at bounding box center [33, 55] width 43 height 10
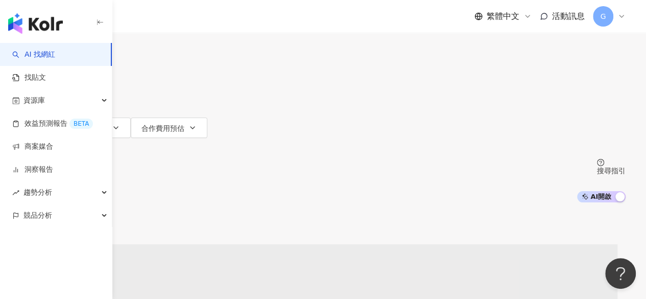
click at [256, 56] on div "不分平台 台灣 搜尋" at bounding box center [322, 28] width 605 height 56
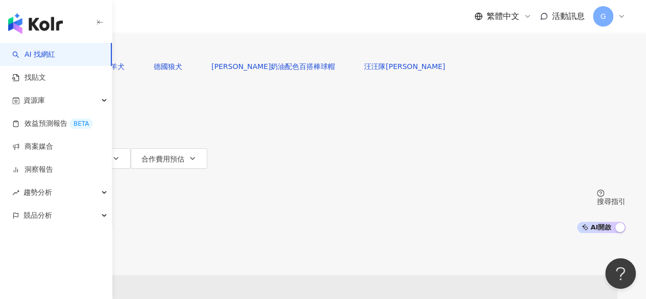
click at [169, 19] on input "search" at bounding box center [127, 9] width 83 height 19
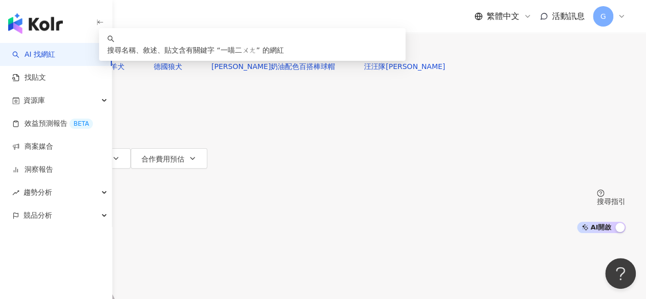
type input "****"
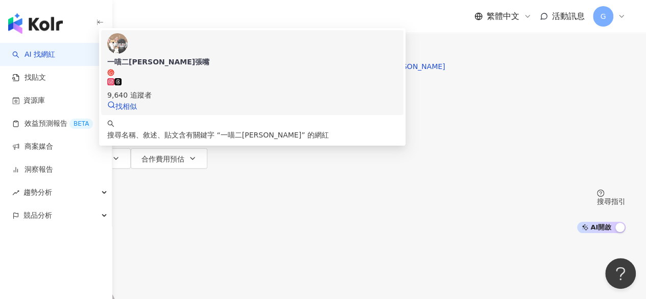
click at [122, 85] on icon at bounding box center [117, 81] width 7 height 7
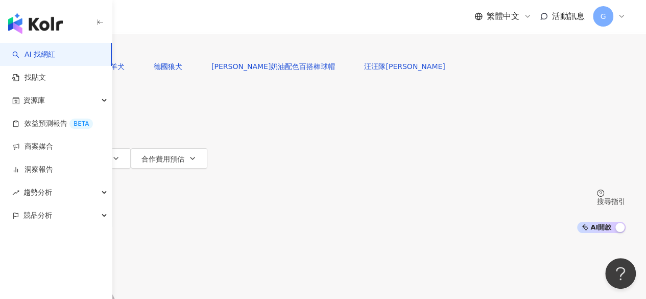
click at [57, 253] on div "AI 找網紅 找貼文 資源庫 效益預測報告 BETA 商案媒合 洞察報告 趨勢分析 競品分析" at bounding box center [56, 171] width 112 height 256
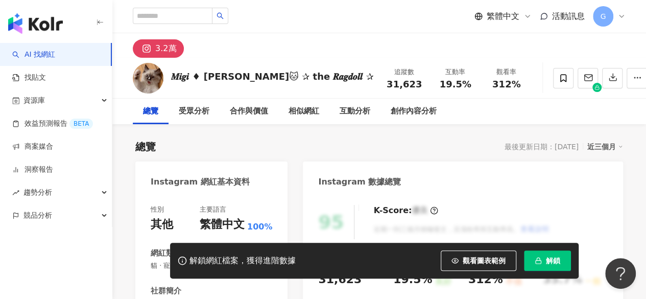
click at [254, 144] on div "總覽 最後更新日期：2025/10/2 近三個月" at bounding box center [379, 146] width 488 height 14
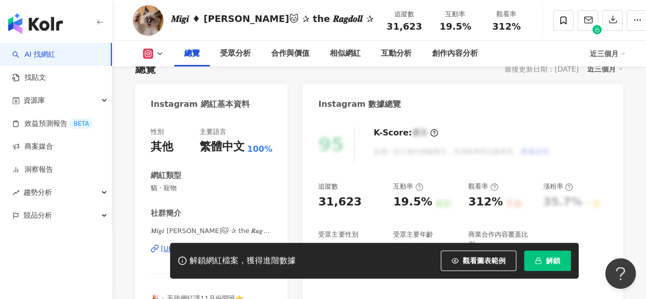
scroll to position [204, 0]
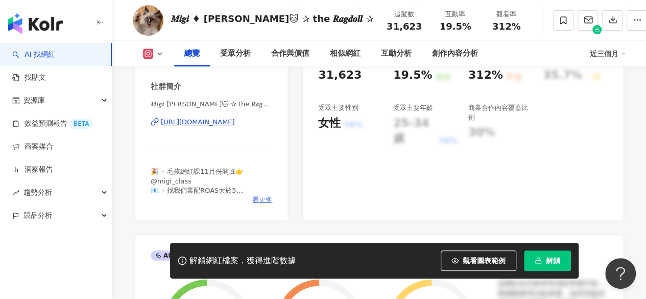
click at [259, 202] on span "看更多" at bounding box center [262, 199] width 20 height 9
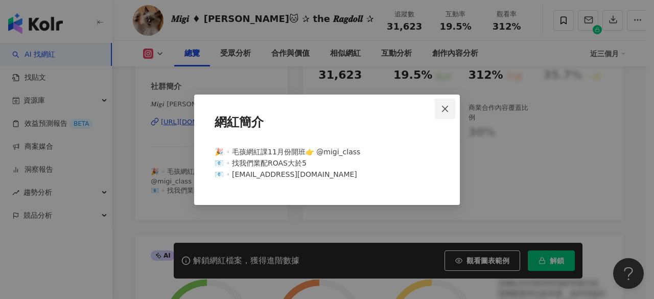
click at [450, 111] on span "Close" at bounding box center [444, 109] width 20 height 8
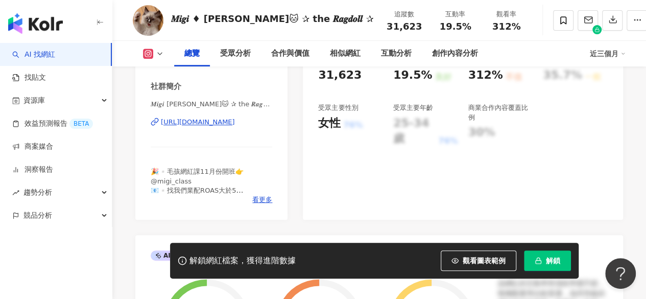
scroll to position [102, 0]
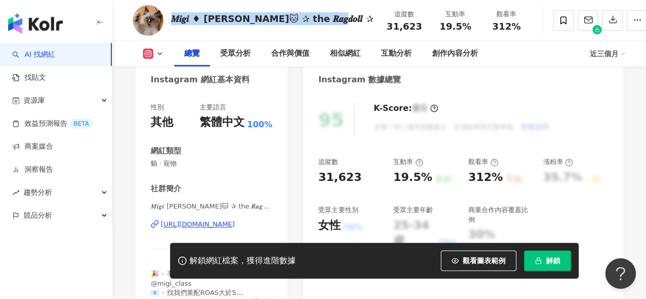
drag, startPoint x: 325, startPoint y: 18, endPoint x: 174, endPoint y: 24, distance: 151.7
click at [174, 24] on div "𝑴𝒊𝒈𝒊 ♦ 咪吉🐱 ✰ the 𝑹𝒂𝒈𝒅𝒐𝒍𝒍 ✰ 追蹤數 31,623 互動率 19.5% 觀看率 312%" at bounding box center [379, 20] width 534 height 40
copy div "𝑴𝒊𝒈𝒊 ♦ 咪吉🐱 ✰ the 𝑹𝒂𝒈𝒅𝒐𝒍𝒍 ✰"
click at [336, 28] on div "𝑴𝒊𝒈𝒊 ♦ 咪吉🐱 ✰ the 𝑹𝒂𝒈𝒅𝒐𝒍𝒍 ✰ 追蹤數 31,623 互動率 19.5% 觀看率 312%" at bounding box center [379, 20] width 534 height 40
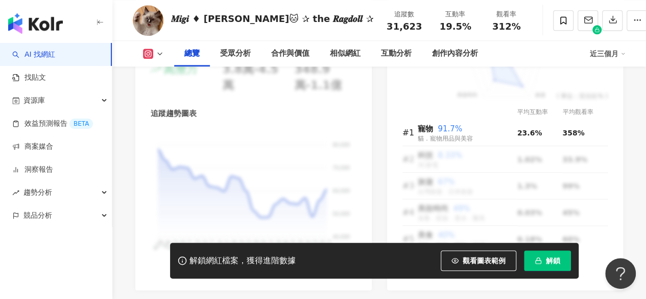
scroll to position [460, 0]
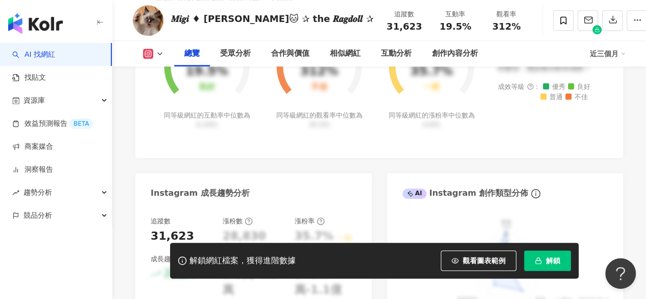
click at [147, 48] on div "總覽 受眾分析 合作與價值 相似網紅 互動分析 創作內容分析 近三個月" at bounding box center [379, 54] width 493 height 26
click at [153, 53] on icon at bounding box center [148, 54] width 10 height 10
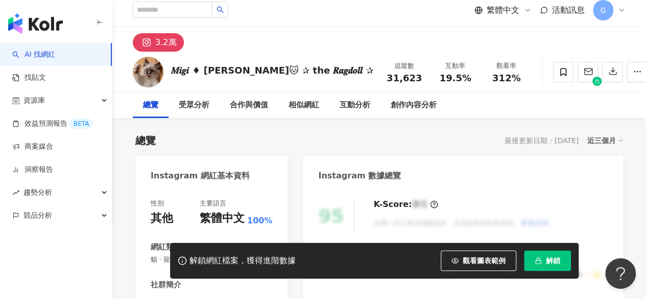
scroll to position [0, 0]
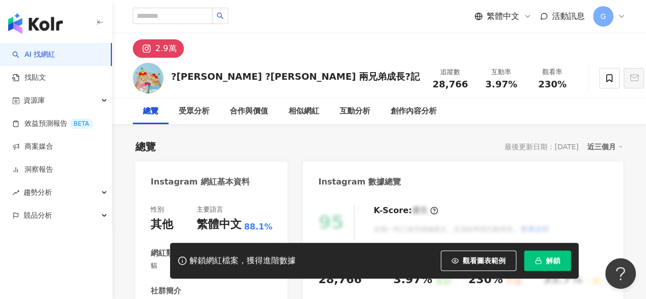
click at [293, 84] on div "?[PERSON_NAME] ?[PERSON_NAME] 兩兄弟成長?記 追蹤數 28,766 互動率 3.97% 觀看率 230%" at bounding box center [379, 78] width 534 height 40
drag, startPoint x: 290, startPoint y: 81, endPoint x: 245, endPoint y: 70, distance: 46.3
click at [245, 70] on div "?[PERSON_NAME] ?[PERSON_NAME] 兩兄弟成長?記" at bounding box center [295, 76] width 249 height 13
click at [220, 75] on div "?[PERSON_NAME] ?[PERSON_NAME] 兩兄弟成長?記" at bounding box center [295, 76] width 249 height 13
drag, startPoint x: 171, startPoint y: 78, endPoint x: 287, endPoint y: 77, distance: 116.4
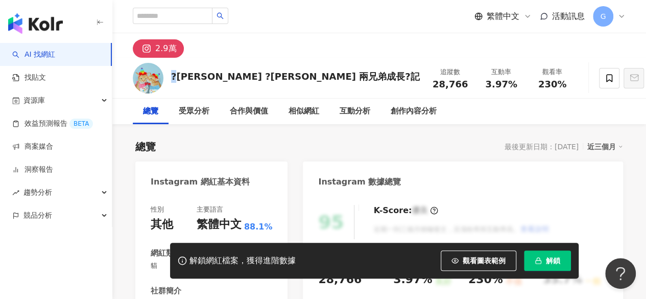
click at [298, 83] on div "?[PERSON_NAME] ?[PERSON_NAME] 兩兄弟成長?記 追蹤數 28,766 互動率 3.97% 觀看率 230%" at bounding box center [379, 78] width 534 height 40
click at [296, 78] on div "?[PERSON_NAME] ?[PERSON_NAME] 兩兄弟成長?記 追蹤數 28,766 互動率 3.97% 觀看率 230%" at bounding box center [379, 78] width 534 height 40
click at [288, 77] on div "?[PERSON_NAME] ?[PERSON_NAME] 兩兄弟成長?記" at bounding box center [295, 76] width 249 height 13
click at [293, 80] on div "?[PERSON_NAME] ?[PERSON_NAME] 兩兄弟成長?記 追蹤數 28,766 互動率 3.97% 觀看率 230%" at bounding box center [379, 78] width 534 height 40
drag, startPoint x: 293, startPoint y: 78, endPoint x: 168, endPoint y: 67, distance: 125.0
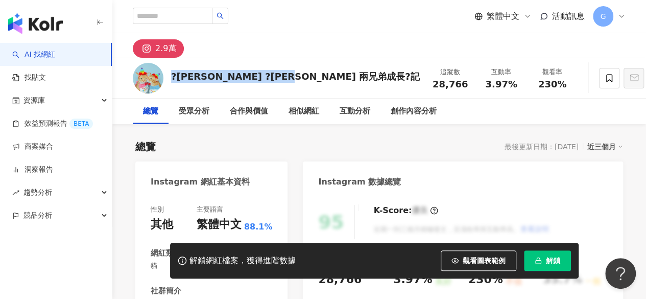
click at [168, 67] on div "?[PERSON_NAME] ?[PERSON_NAME] 兩兄弟成長?記 追蹤數 28,766 互動率 3.97% 觀看率 230%" at bounding box center [379, 78] width 534 height 40
copy div "?[PERSON_NAME] ?[PERSON_NAME] 兩兄弟成長?記"
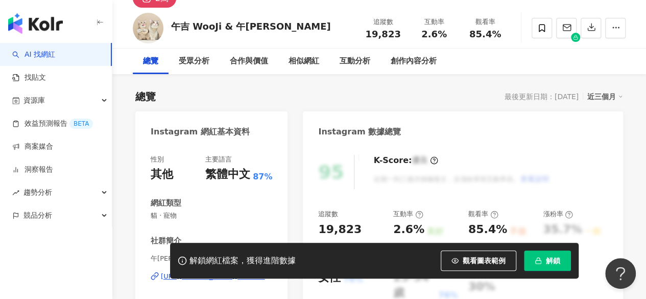
scroll to position [102, 0]
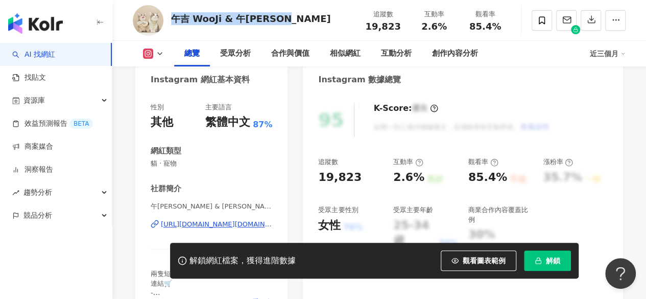
drag, startPoint x: 282, startPoint y: 21, endPoint x: 174, endPoint y: 26, distance: 107.8
click at [174, 26] on div "午吉 WooJi & 午[PERSON_NAME] 追蹤數 19,823 互動率 2.6% 觀看率 85.4%" at bounding box center [379, 20] width 534 height 40
copy div "午吉 WooJi & 午[PERSON_NAME]"
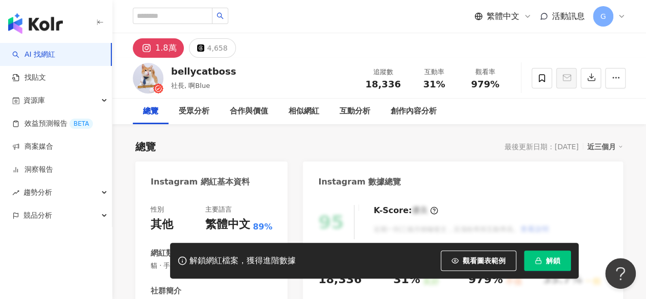
click at [171, 58] on div "bellycatboss 社長, 啊Blue 追蹤數 18,336 互動率 31% 觀看率 979%" at bounding box center [379, 78] width 534 height 40
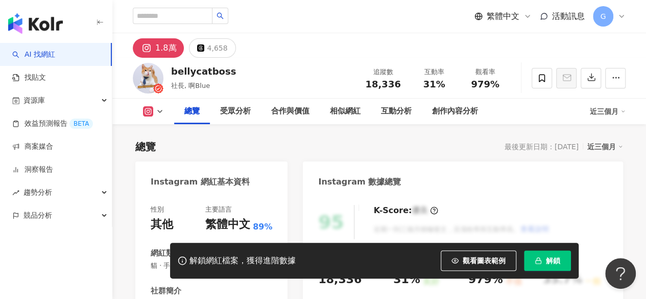
scroll to position [102, 0]
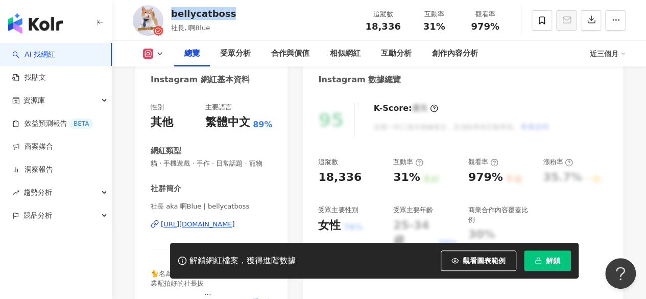
click at [231, 14] on div "bellycatboss 社長, 啊Blue 追蹤數 18,336 互動率 31% 觀看率 979%" at bounding box center [379, 20] width 534 height 40
click at [226, 14] on div "bellycatboss" at bounding box center [203, 13] width 65 height 13
drag, startPoint x: 241, startPoint y: 219, endPoint x: 204, endPoint y: 219, distance: 36.8
click at [204, 211] on span "社長 aka 啊Blue | bellycatboss" at bounding box center [212, 206] width 122 height 9
click at [153, 53] on button at bounding box center [153, 54] width 41 height 10
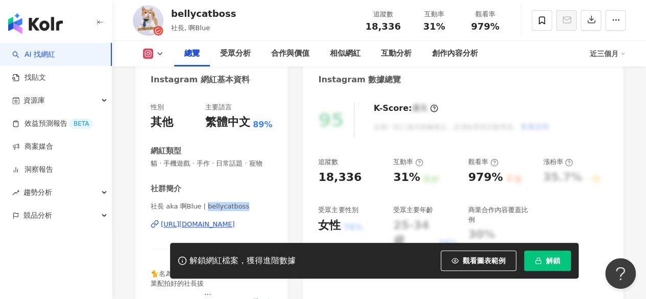
click at [150, 54] on icon at bounding box center [149, 54] width 6 height 6
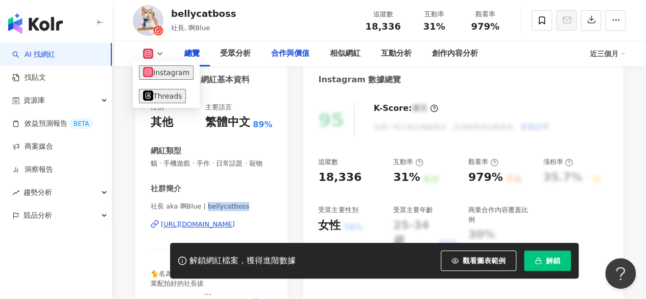
click at [268, 41] on div "合作與價值" at bounding box center [290, 54] width 59 height 26
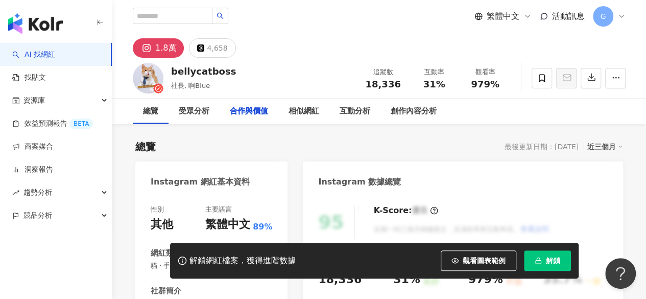
scroll to position [1381, 0]
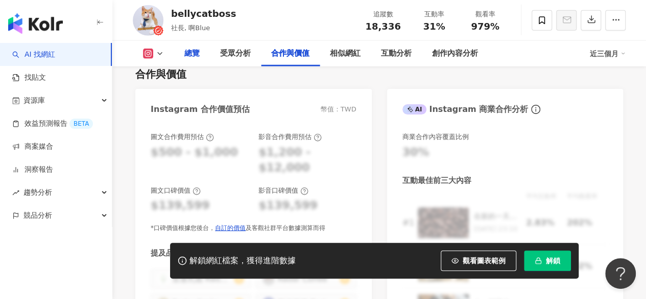
click at [200, 55] on div "總覽" at bounding box center [192, 54] width 36 height 26
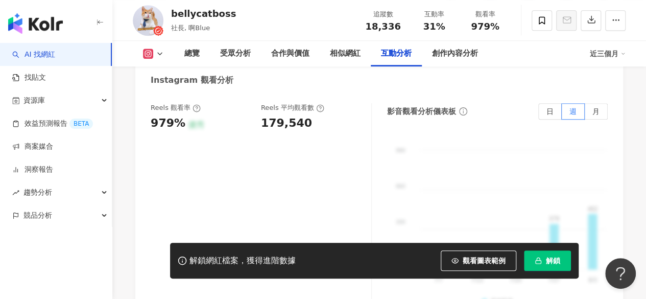
scroll to position [2312, 0]
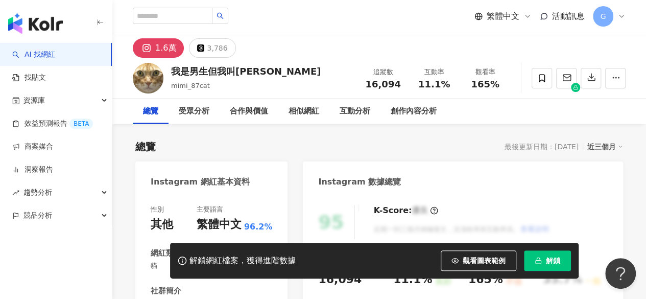
scroll to position [51, 0]
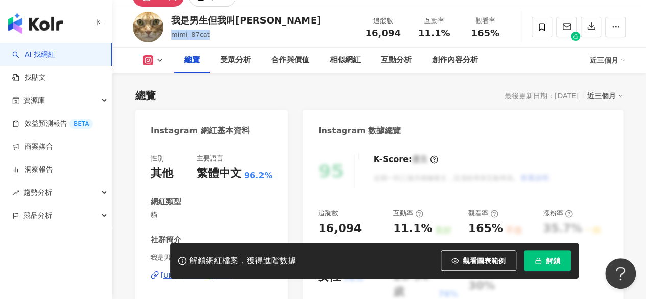
drag, startPoint x: 207, startPoint y: 35, endPoint x: 171, endPoint y: 37, distance: 36.8
click at [171, 37] on div "我是男生但我叫咪咪 mimi_87cat 追蹤數 16,094 互動率 11.1% 觀看率 165%" at bounding box center [379, 27] width 534 height 40
copy span "mimi_87cat"
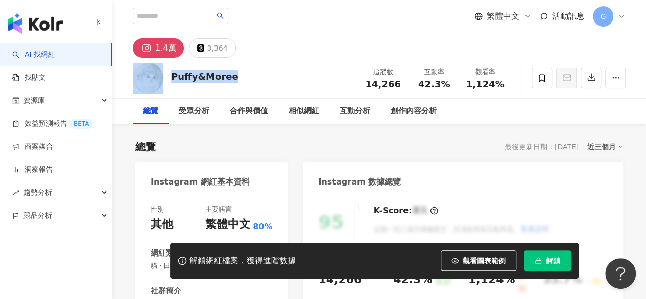
drag, startPoint x: 234, startPoint y: 81, endPoint x: 163, endPoint y: 70, distance: 71.2
click at [163, 70] on div "Puffy&Moree 追蹤數 14,266 互動率 42.3% 觀看率 1,124%" at bounding box center [379, 78] width 534 height 40
copy div "Puffy&Moree"
